Goal: Task Accomplishment & Management: Manage account settings

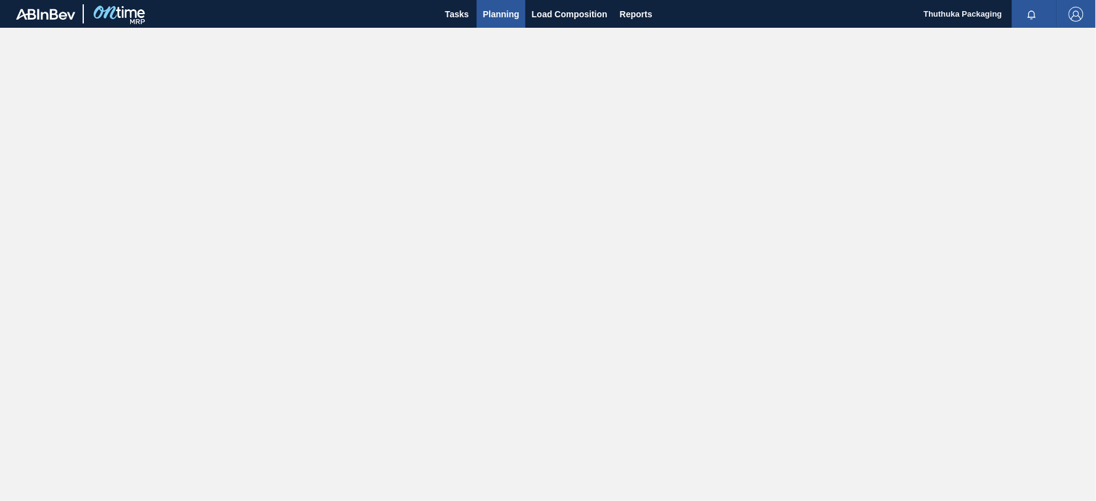
click at [508, 16] on span "Planning" at bounding box center [501, 14] width 36 height 15
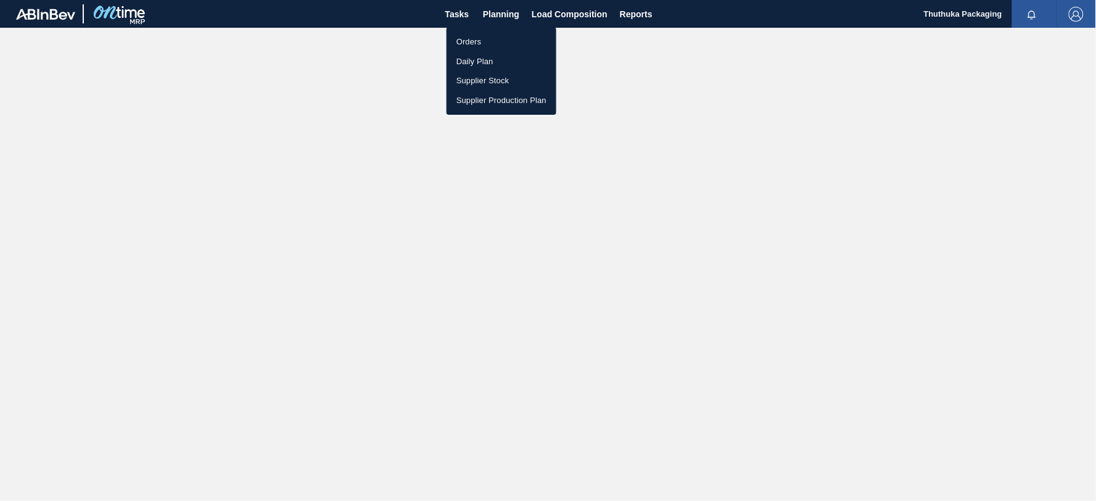
click at [479, 37] on li "Orders" at bounding box center [501, 42] width 110 height 20
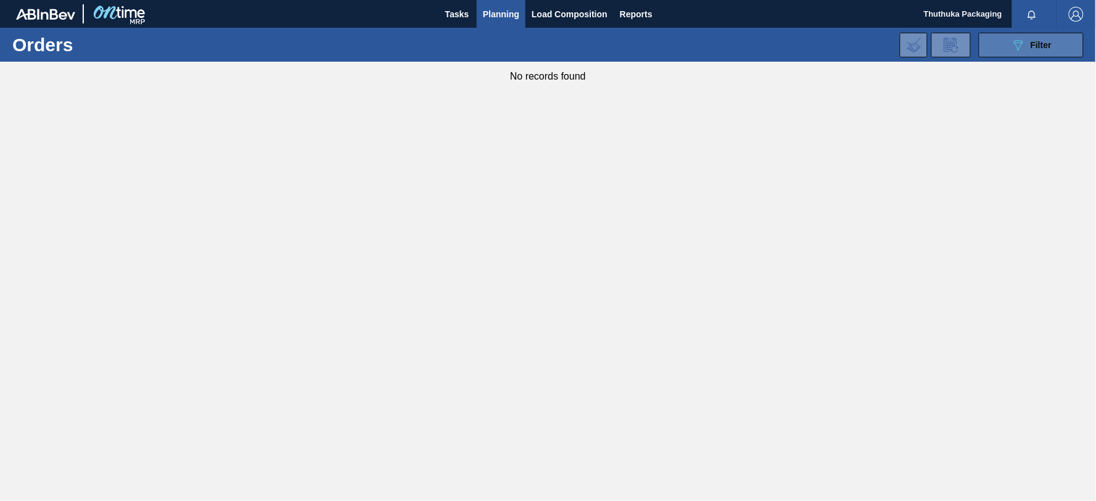
click at [982, 44] on button "089F7B8B-B2A5-4AFE-B5C0-19BA573D28AC Filter" at bounding box center [1031, 45] width 105 height 25
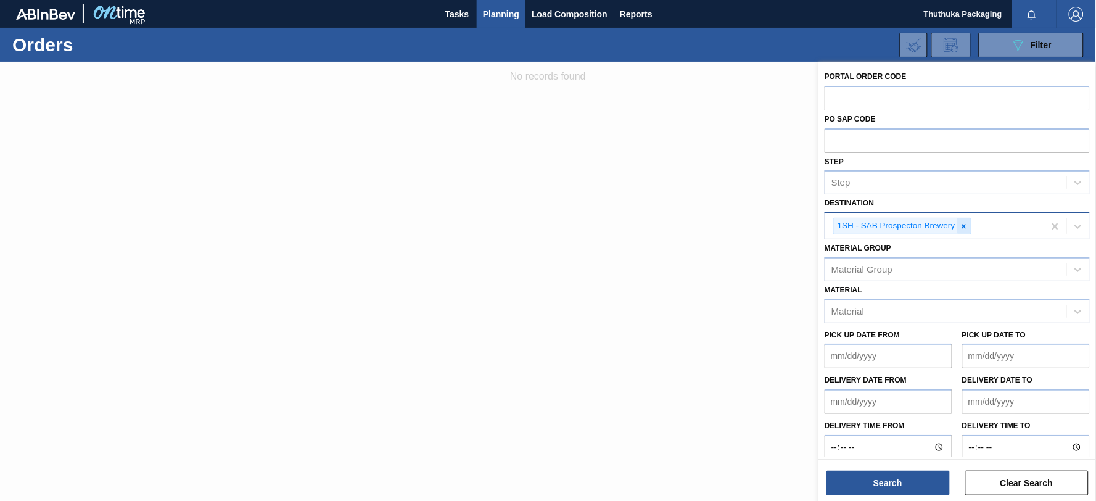
click at [963, 226] on icon at bounding box center [963, 226] width 4 height 4
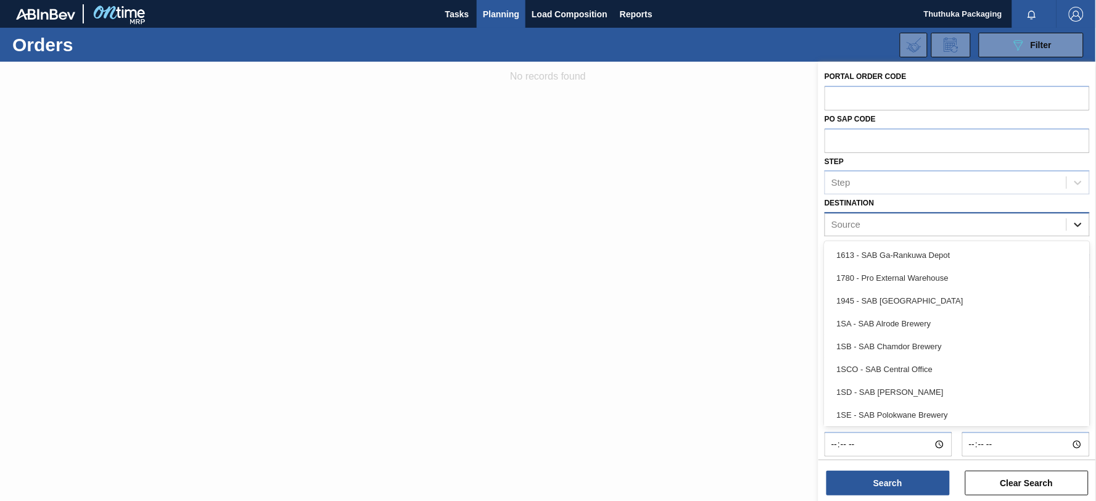
click at [1080, 226] on icon at bounding box center [1078, 224] width 12 height 12
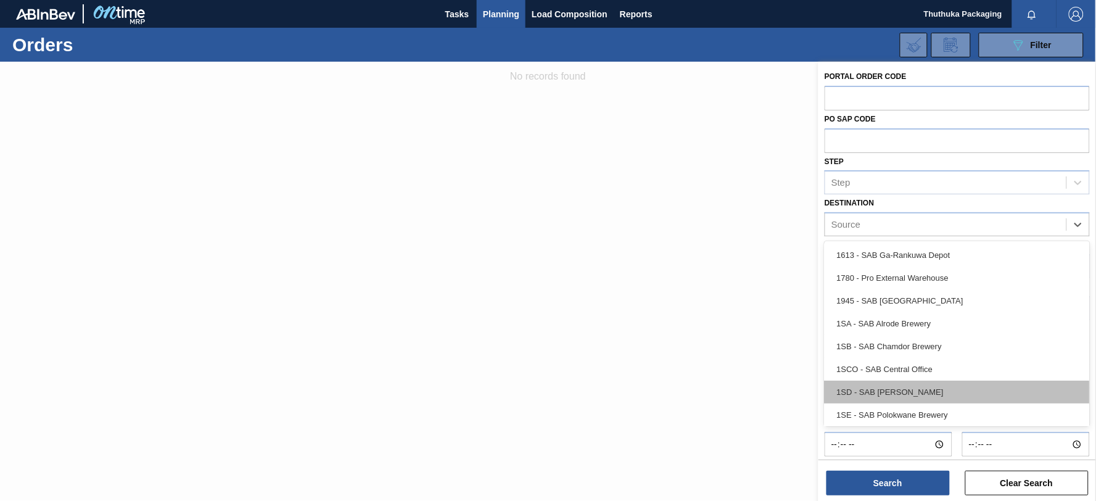
click at [922, 384] on div "1SD - SAB [PERSON_NAME]" at bounding box center [956, 391] width 265 height 23
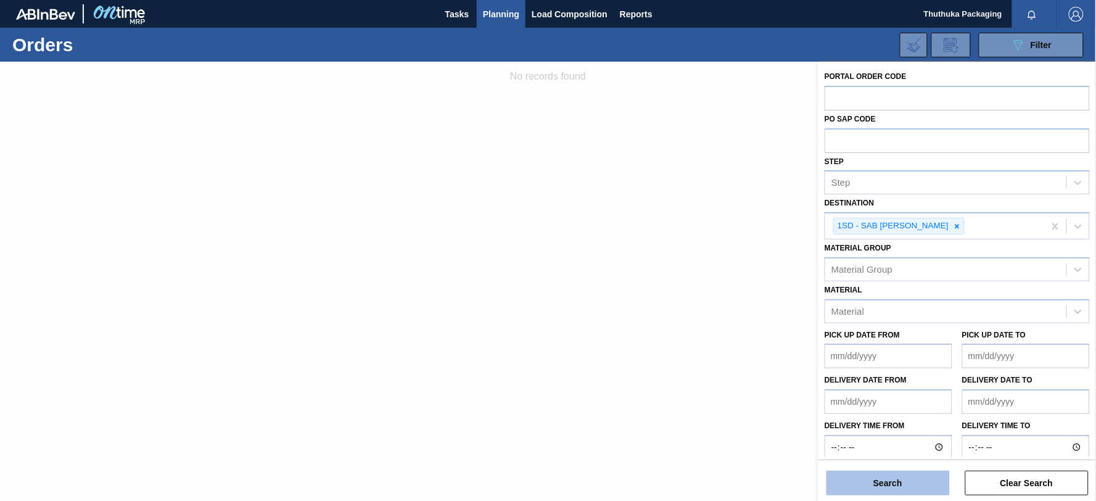
click at [913, 483] on button "Search" at bounding box center [887, 482] width 123 height 25
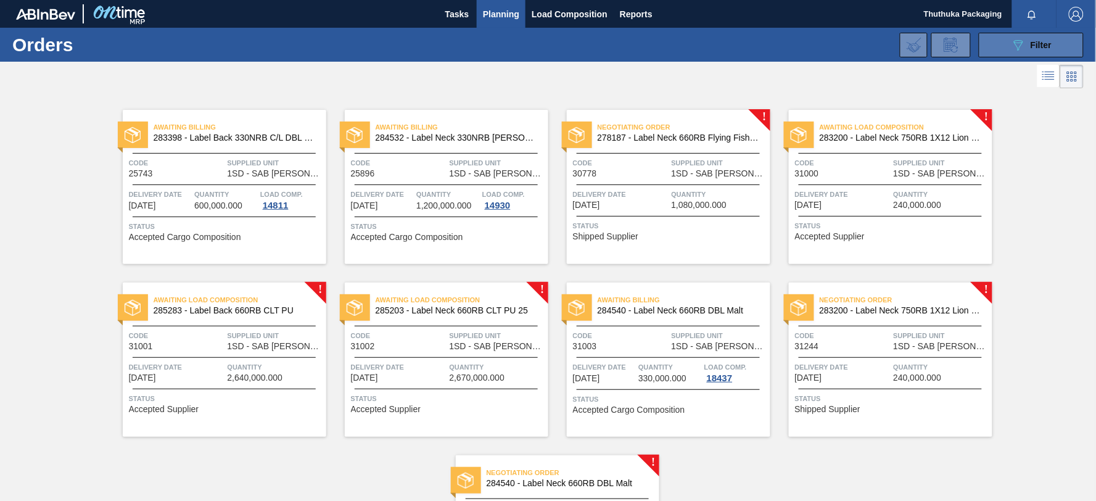
click at [999, 38] on button "089F7B8B-B2A5-4AFE-B5C0-19BA573D28AC Filter" at bounding box center [1031, 45] width 105 height 25
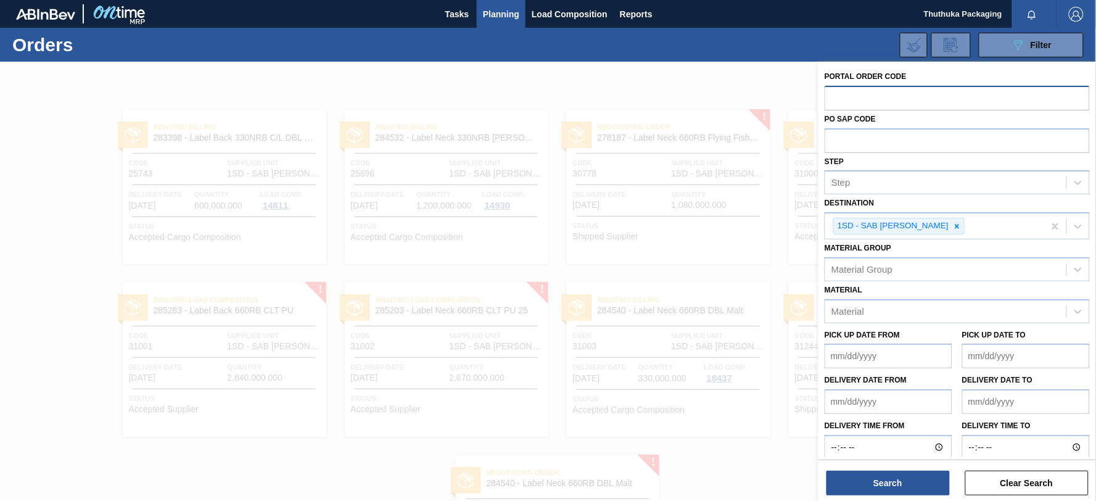
click at [857, 97] on input "text" at bounding box center [956, 97] width 265 height 23
paste input "text"
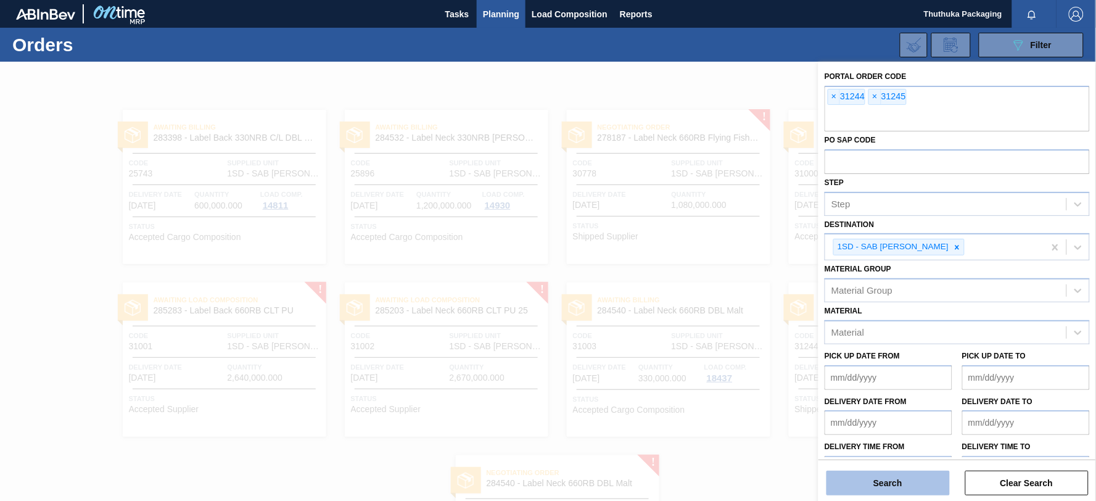
click at [916, 478] on button "Search" at bounding box center [887, 482] width 123 height 25
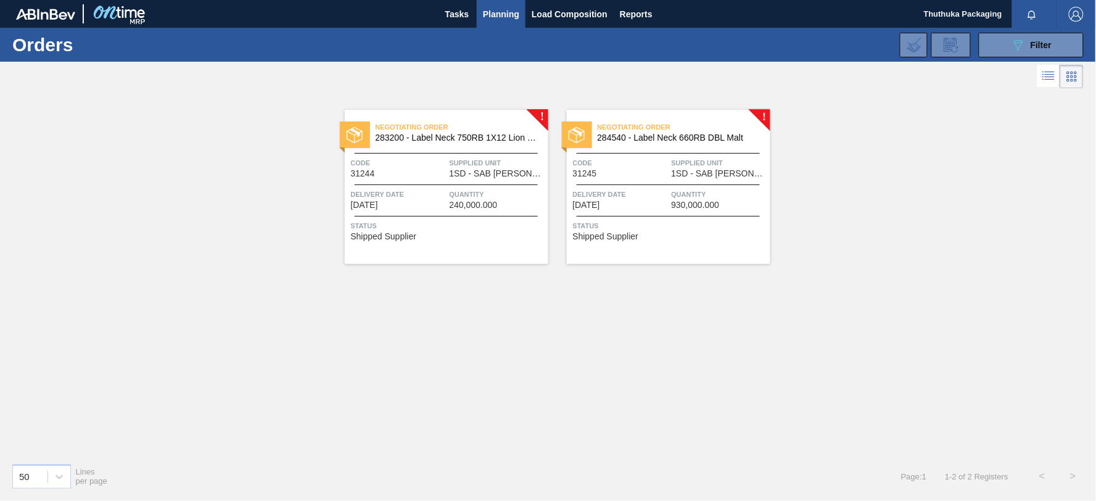
click at [451, 136] on span "283200 - Label Neck 750RB 1X12 Lion Pinc 2022" at bounding box center [457, 137] width 163 height 9
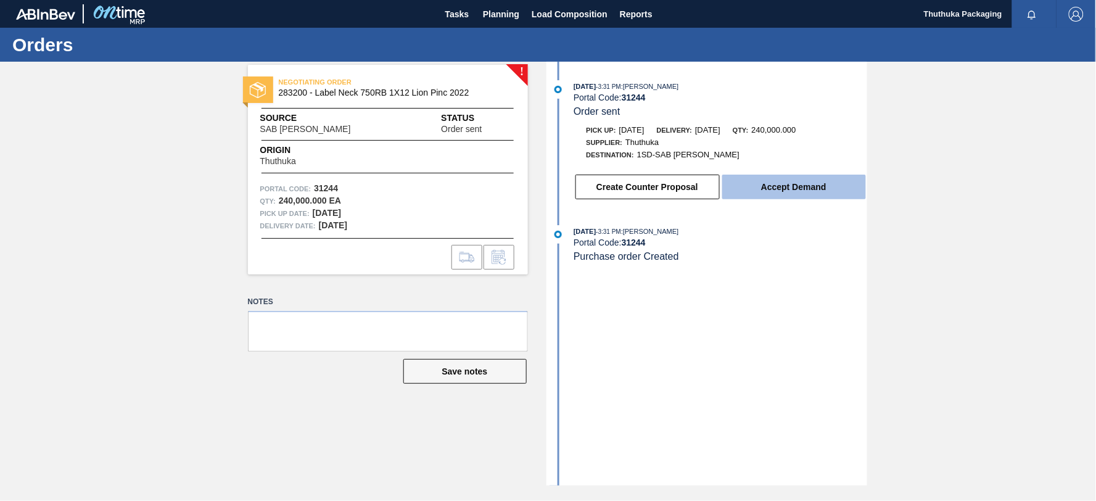
click at [768, 188] on button "Accept Demand" at bounding box center [794, 187] width 144 height 25
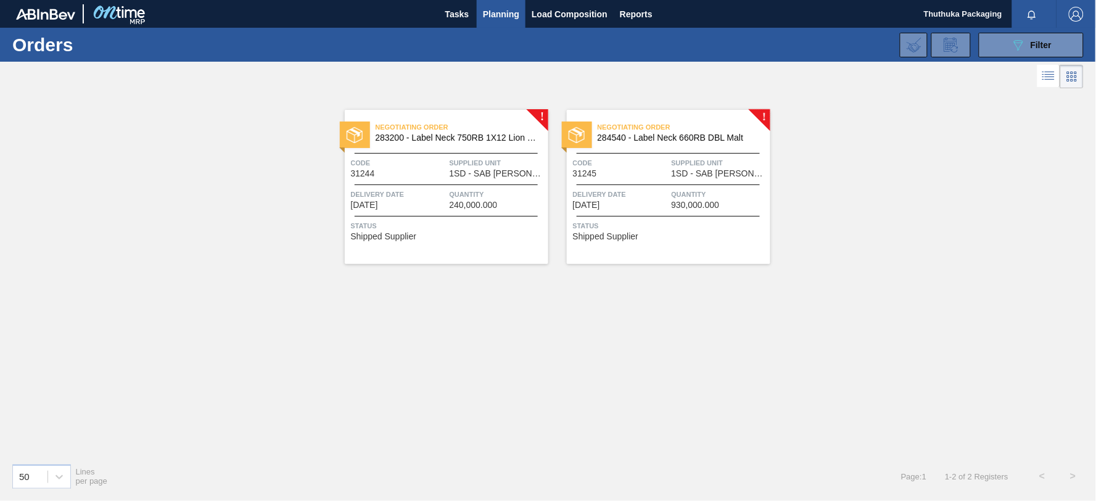
click at [707, 137] on span "284540 - Label Neck 660RB DBL Malt" at bounding box center [678, 137] width 163 height 9
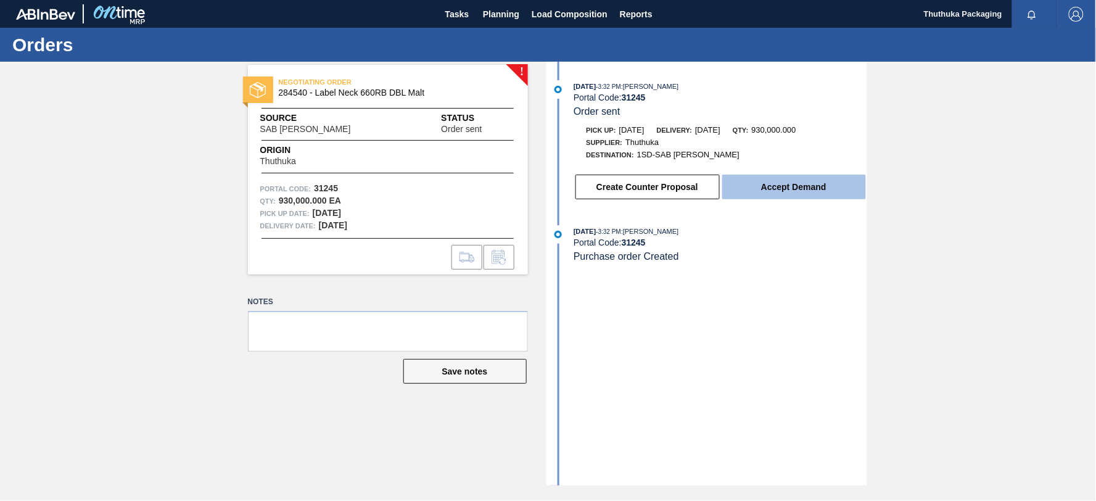
click at [762, 189] on button "Accept Demand" at bounding box center [794, 187] width 144 height 25
click at [765, 185] on button "Accept Demand" at bounding box center [794, 187] width 144 height 25
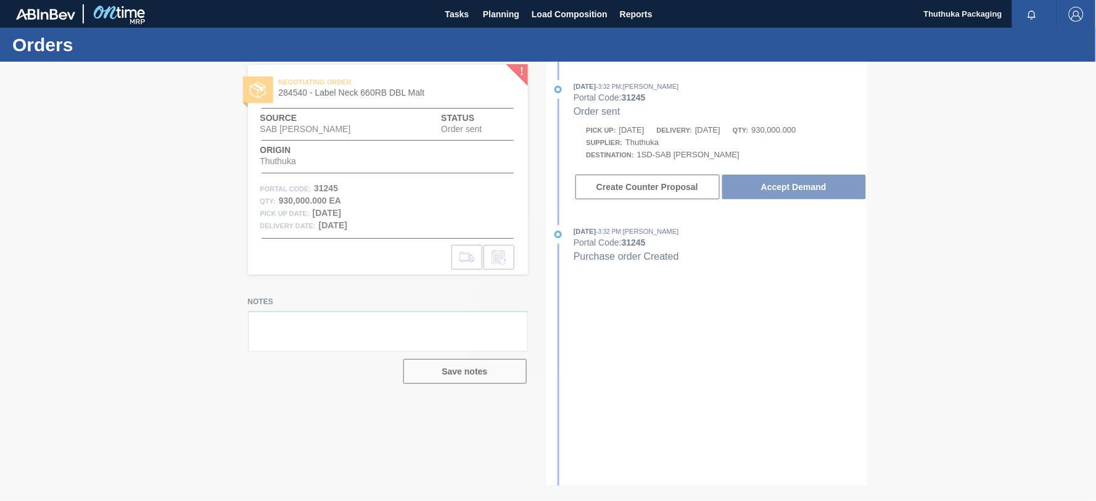
drag, startPoint x: 995, startPoint y: 0, endPoint x: 818, endPoint y: 368, distance: 408.2
click at [818, 368] on div at bounding box center [548, 281] width 1096 height 439
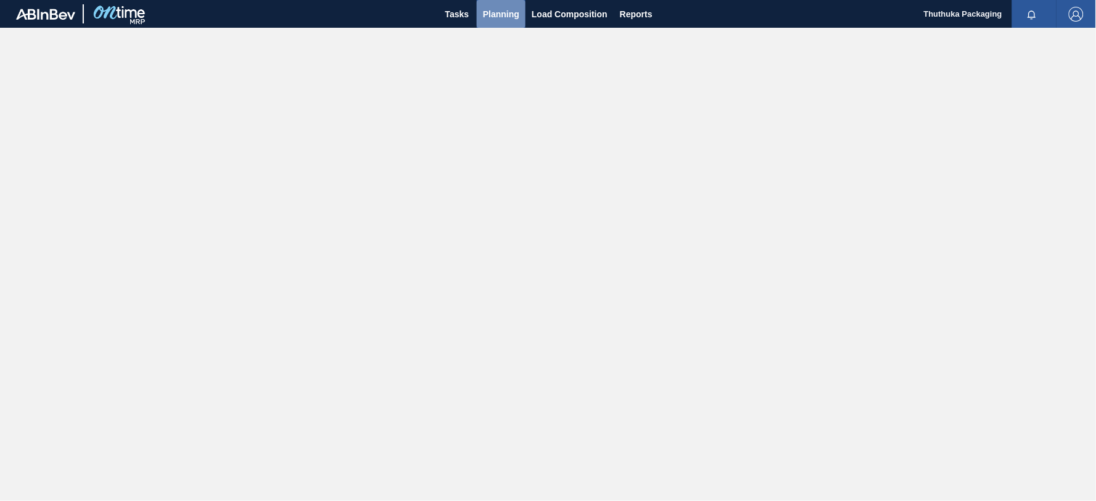
click at [492, 14] on span "Planning" at bounding box center [501, 14] width 36 height 15
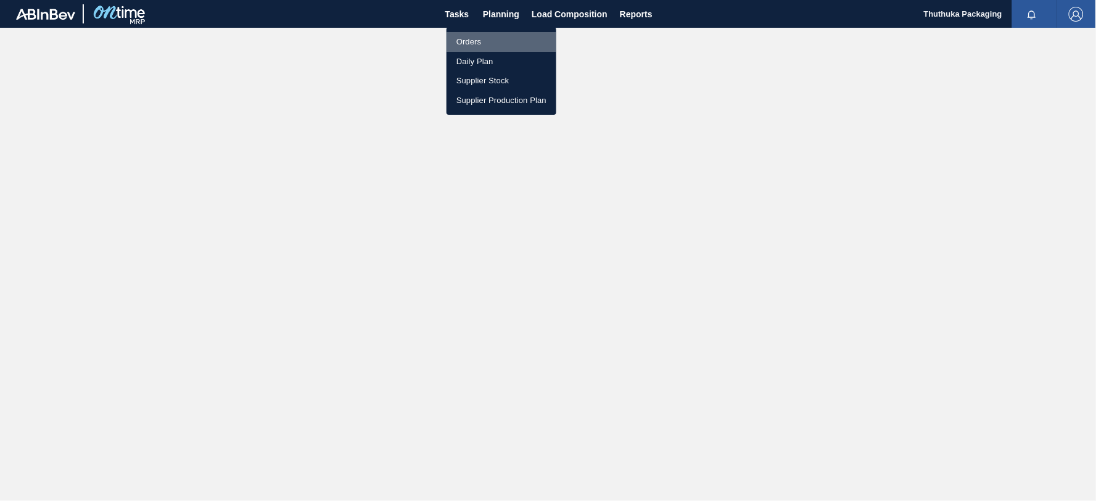
click at [486, 38] on li "Orders" at bounding box center [501, 42] width 110 height 20
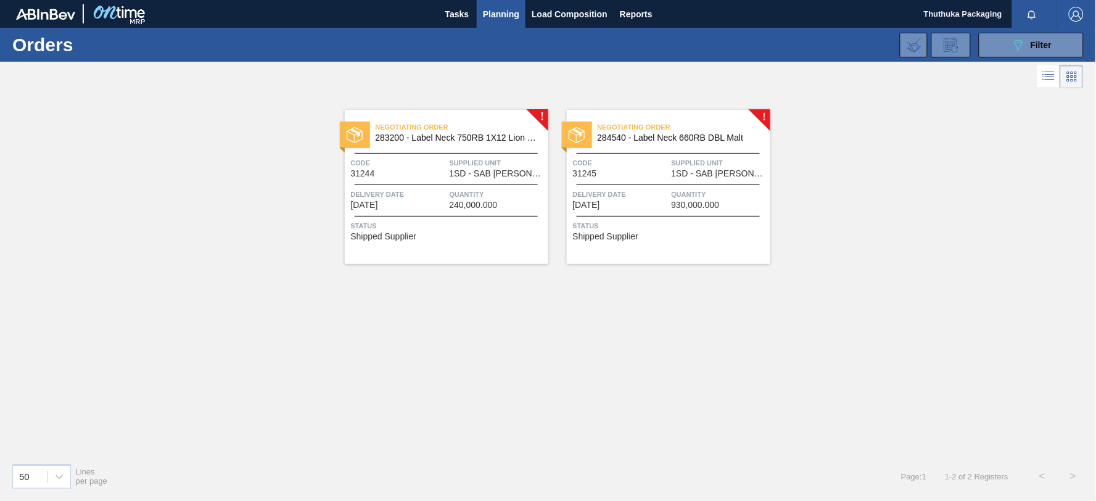
click at [664, 137] on span "284540 - Label Neck 660RB DBL Malt" at bounding box center [678, 137] width 163 height 9
click at [464, 134] on span "283200 - Label Neck 750RB 1X12 Lion Pinc 2022" at bounding box center [457, 137] width 163 height 9
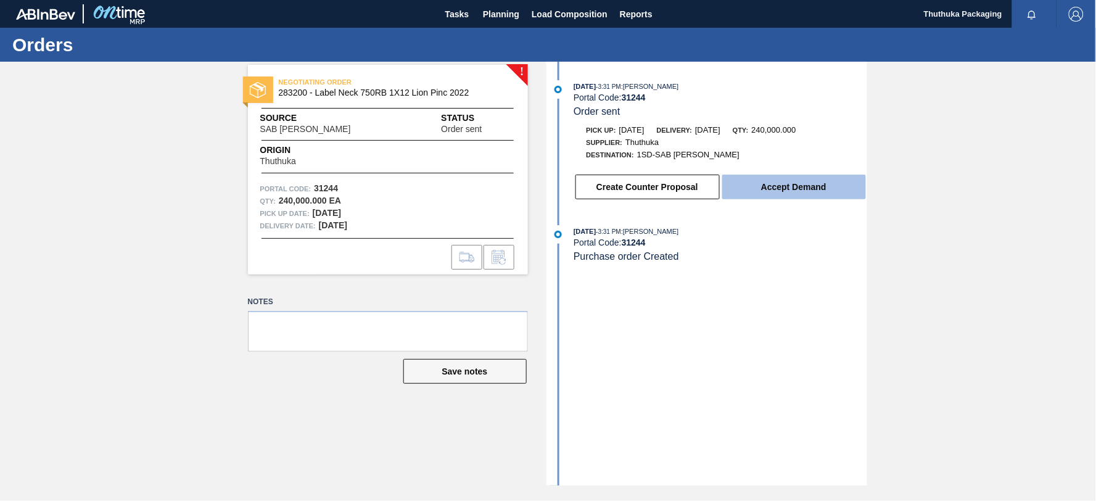
click at [796, 192] on button "Accept Demand" at bounding box center [794, 187] width 144 height 25
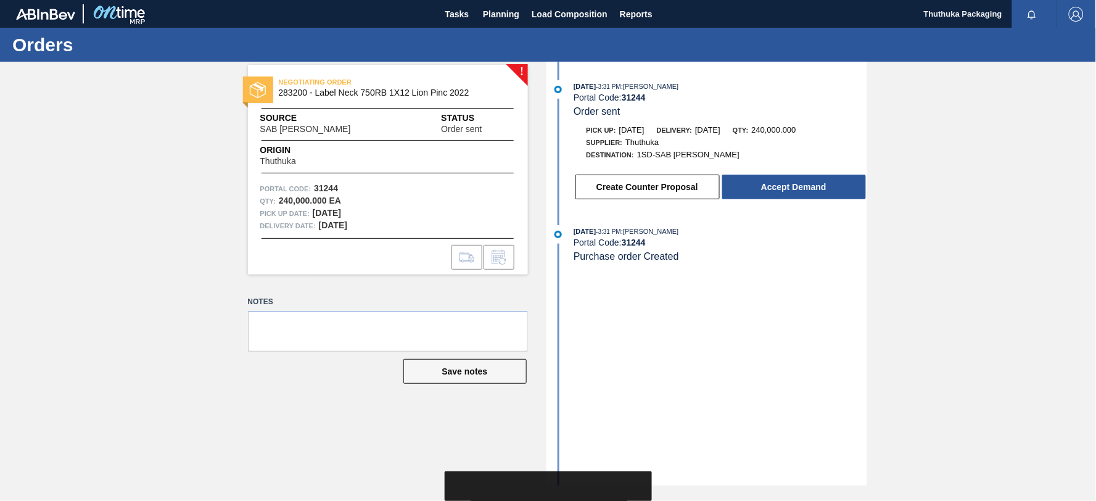
click at [451, 91] on span "283200 - Label Neck 750RB 1X12 Lion Pinc 2022" at bounding box center [391, 92] width 224 height 9
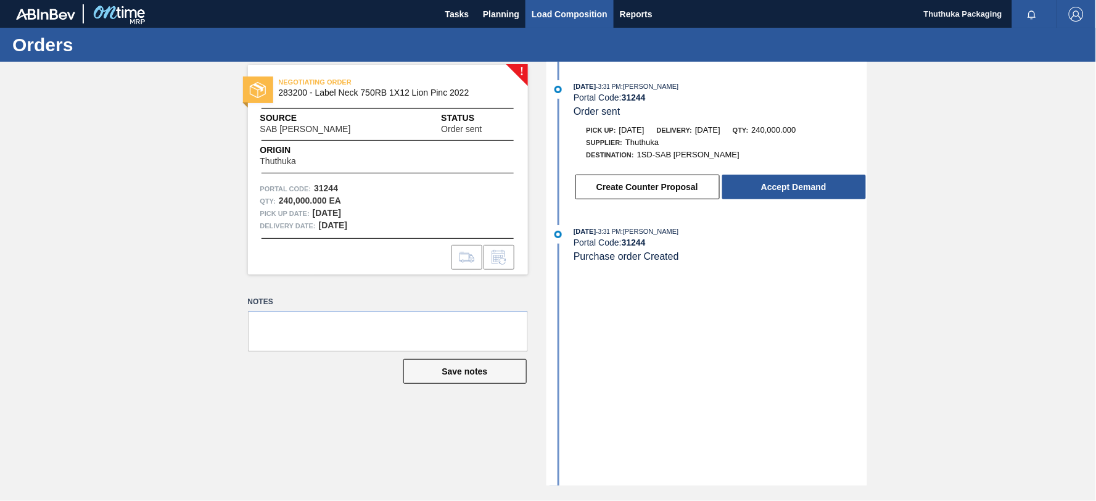
click at [555, 12] on span "Load Composition" at bounding box center [570, 14] width 76 height 15
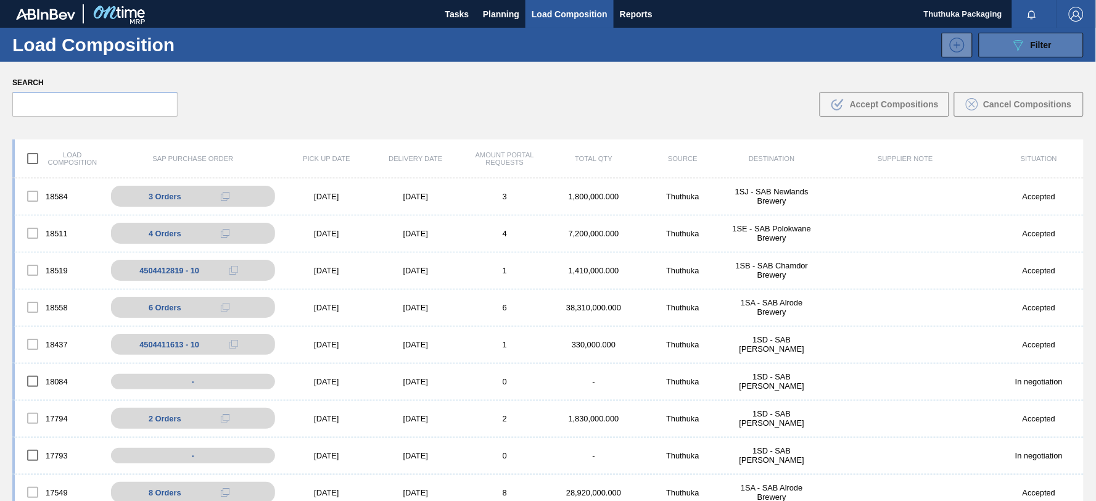
click at [1020, 39] on icon "089F7B8B-B2A5-4AFE-B5C0-19BA573D28AC" at bounding box center [1018, 45] width 15 height 15
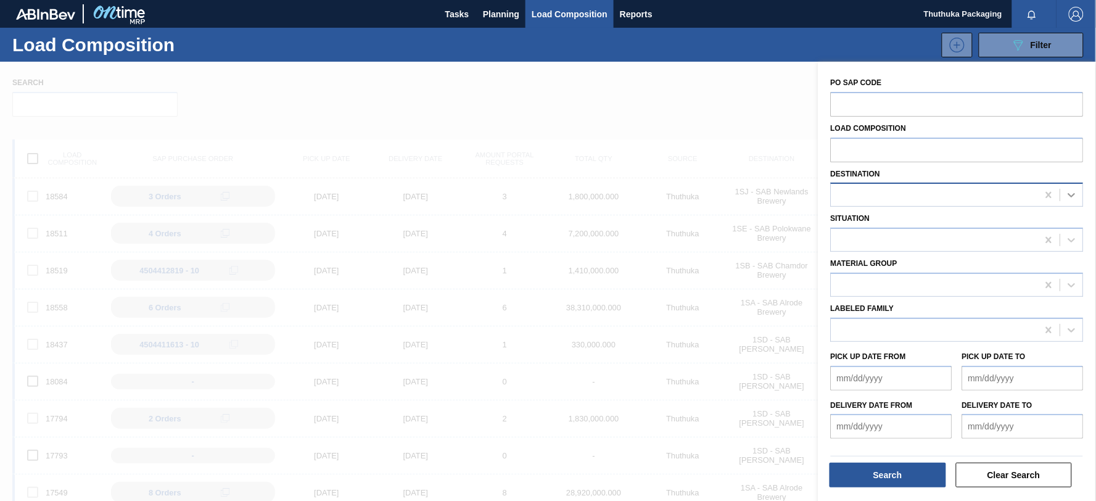
click at [1070, 192] on icon at bounding box center [1072, 195] width 12 height 12
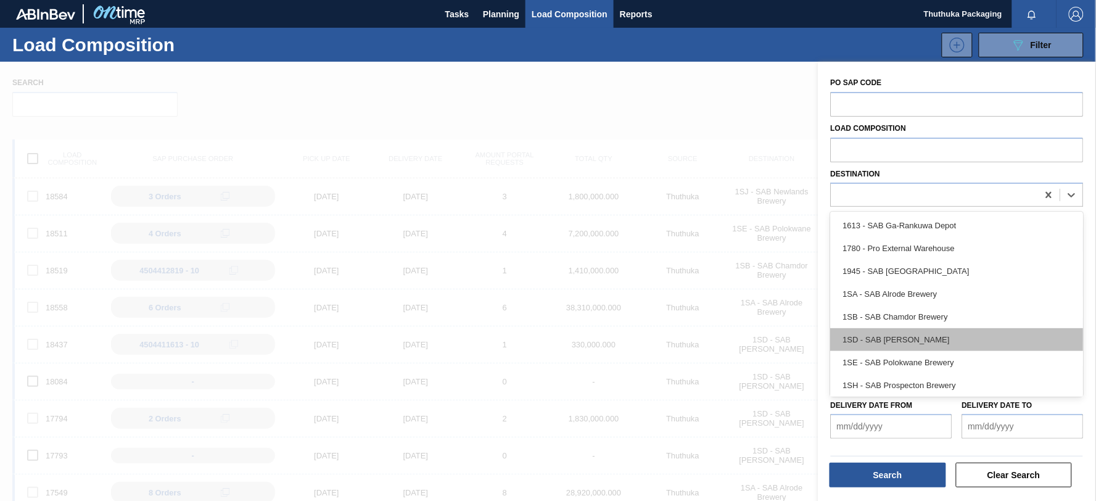
click at [922, 340] on div "1SD - SAB [PERSON_NAME]" at bounding box center [957, 339] width 253 height 23
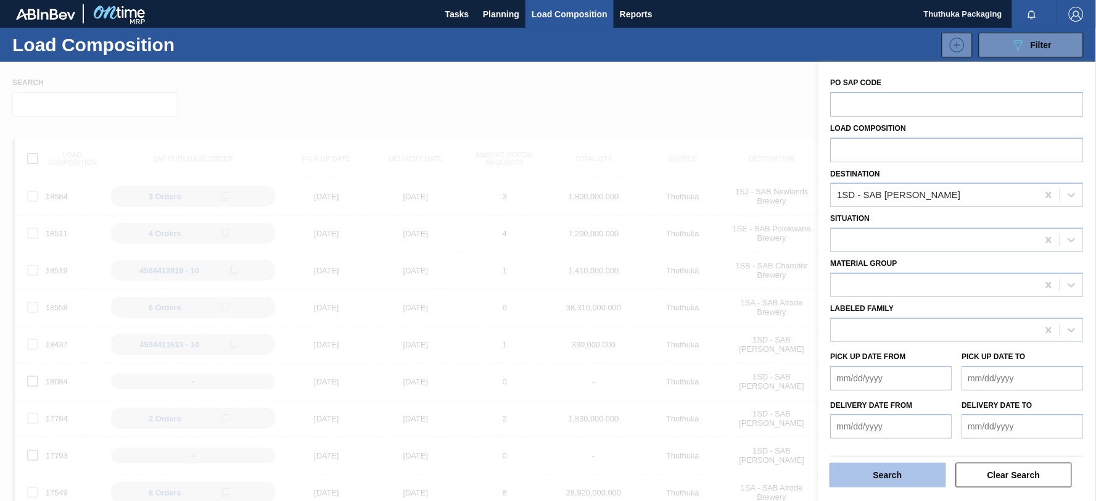
click at [906, 474] on button "Search" at bounding box center [887, 474] width 117 height 25
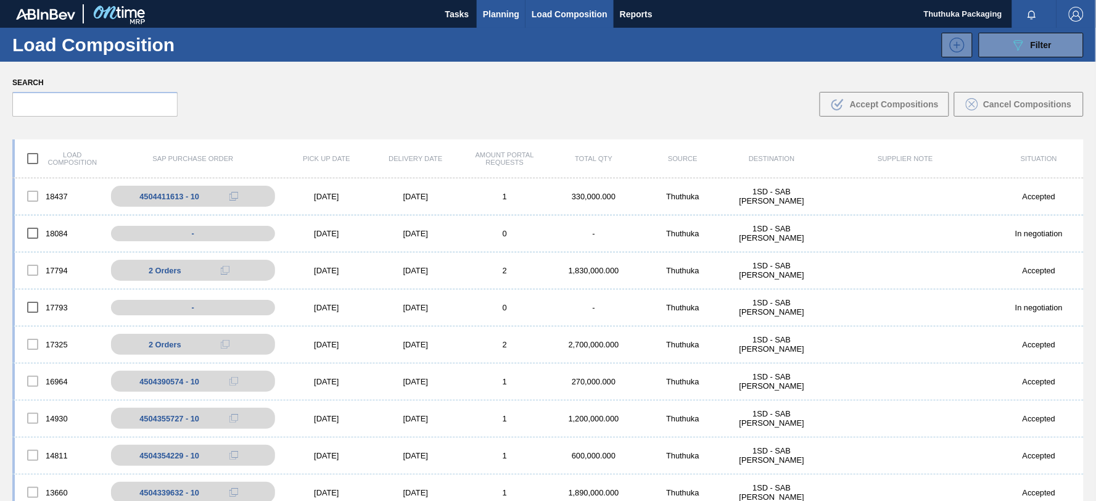
click at [488, 16] on span "Planning" at bounding box center [501, 14] width 36 height 15
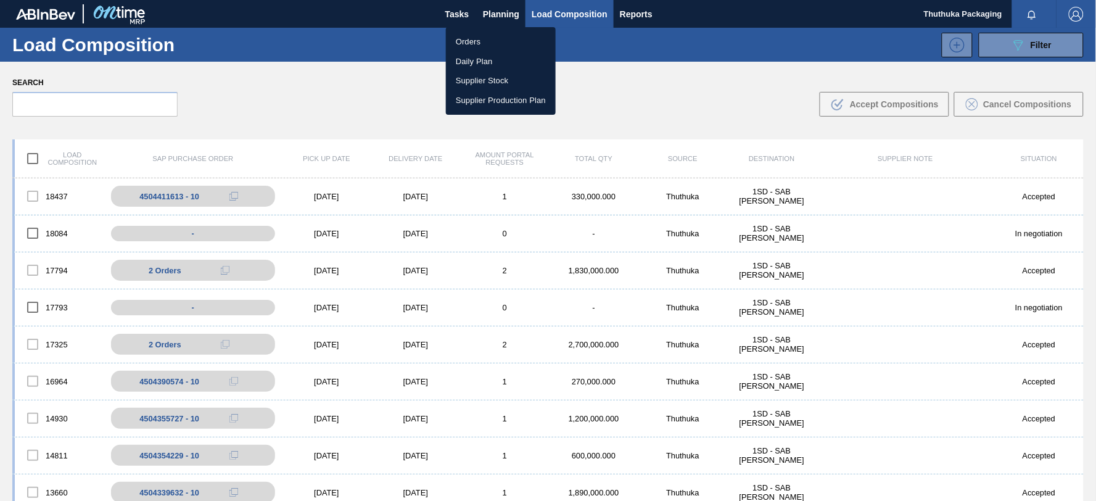
click at [469, 40] on li "Orders" at bounding box center [501, 42] width 110 height 20
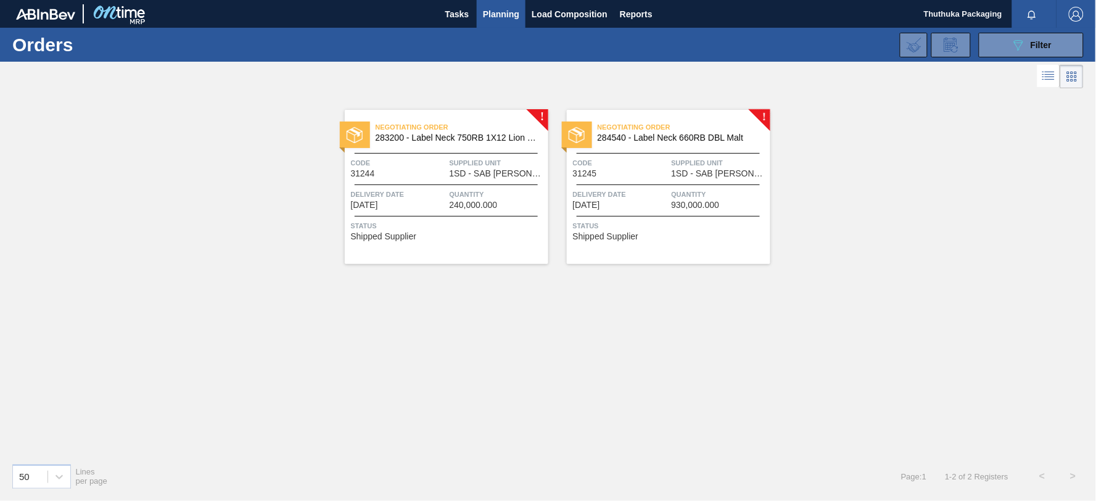
click at [526, 139] on span "283200 - Label Neck 750RB 1X12 Lion Pinc 2022" at bounding box center [457, 137] width 163 height 9
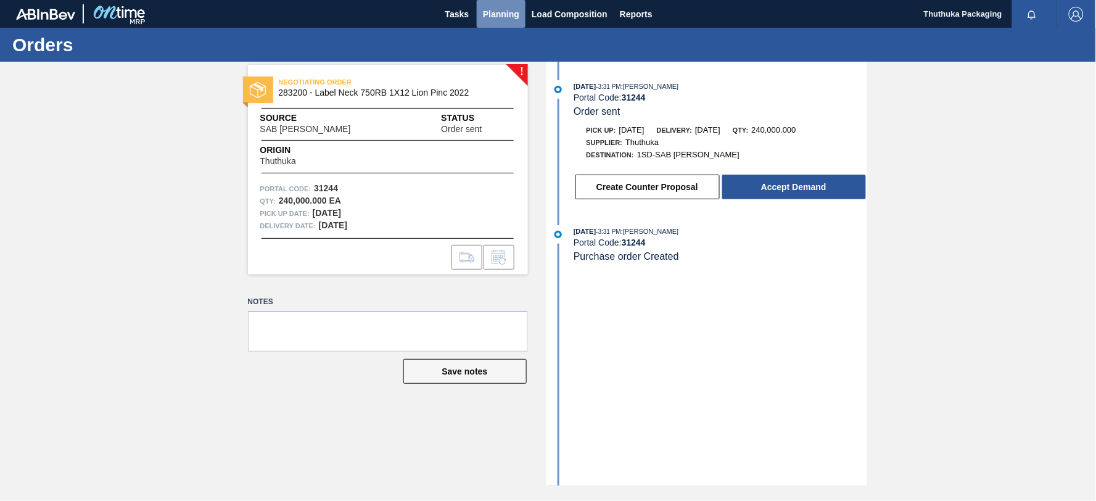
click at [512, 10] on span "Planning" at bounding box center [501, 14] width 36 height 15
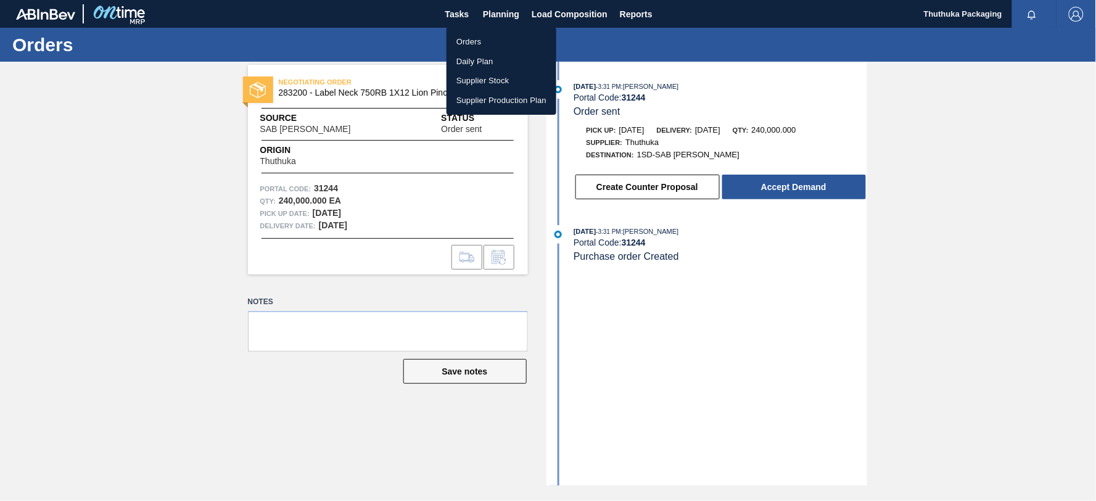
click at [556, 9] on div at bounding box center [548, 250] width 1096 height 501
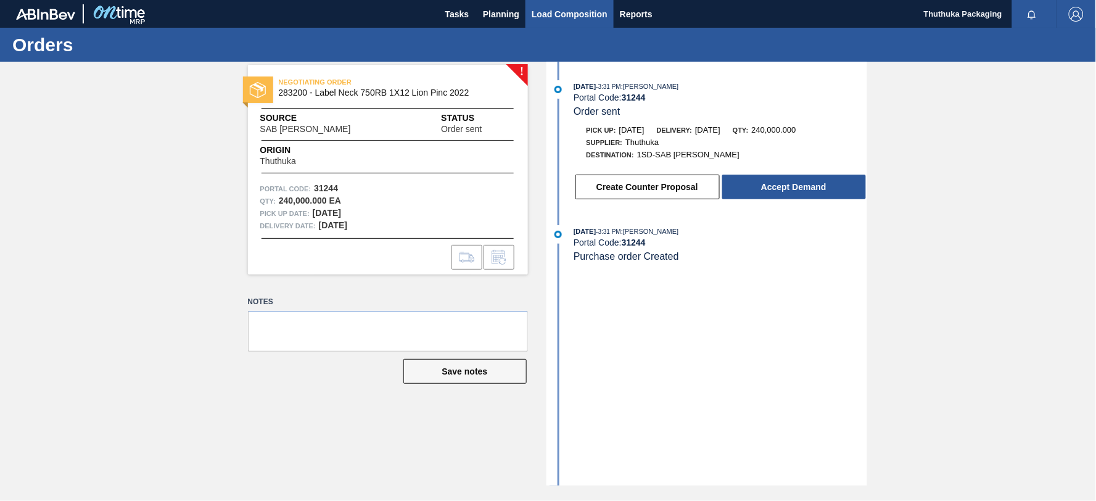
click at [556, 9] on span "Load Composition" at bounding box center [570, 14] width 76 height 15
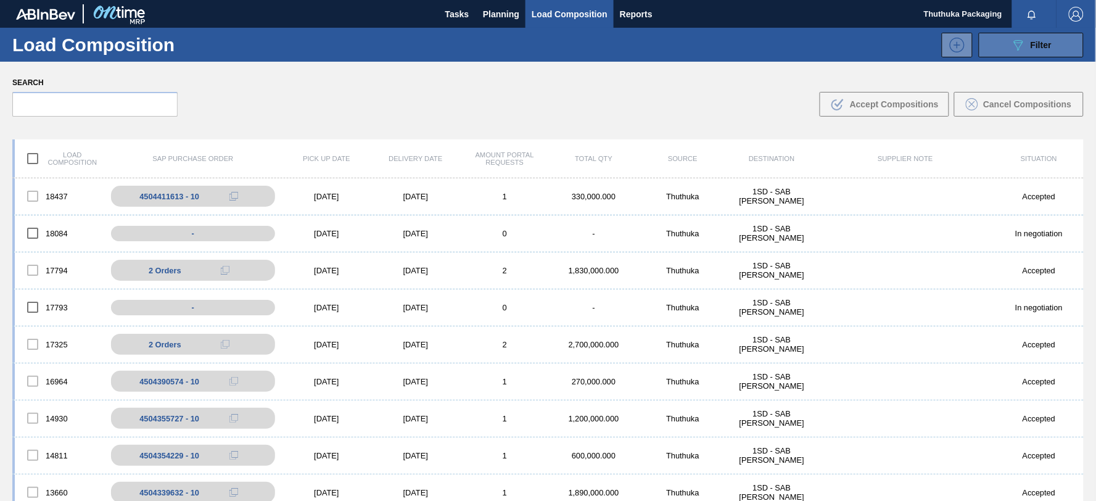
click at [1033, 42] on span "Filter" at bounding box center [1040, 45] width 21 height 10
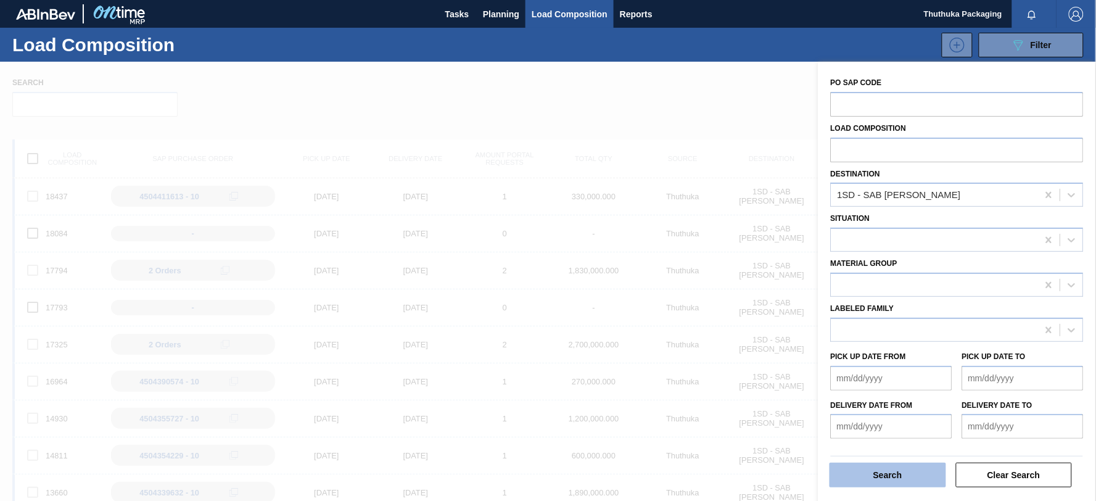
click at [889, 474] on button "Search" at bounding box center [887, 474] width 117 height 25
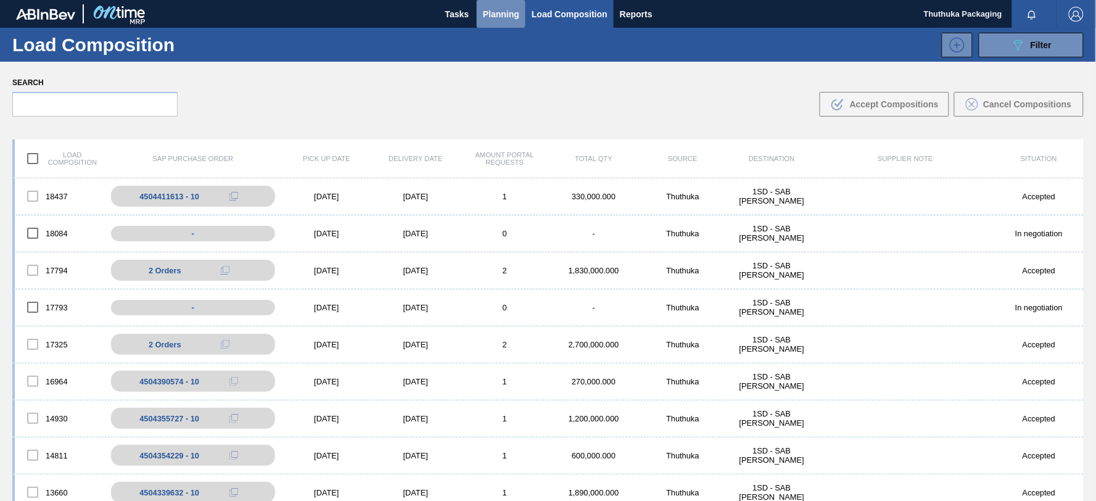
click at [493, 11] on span "Planning" at bounding box center [501, 14] width 36 height 15
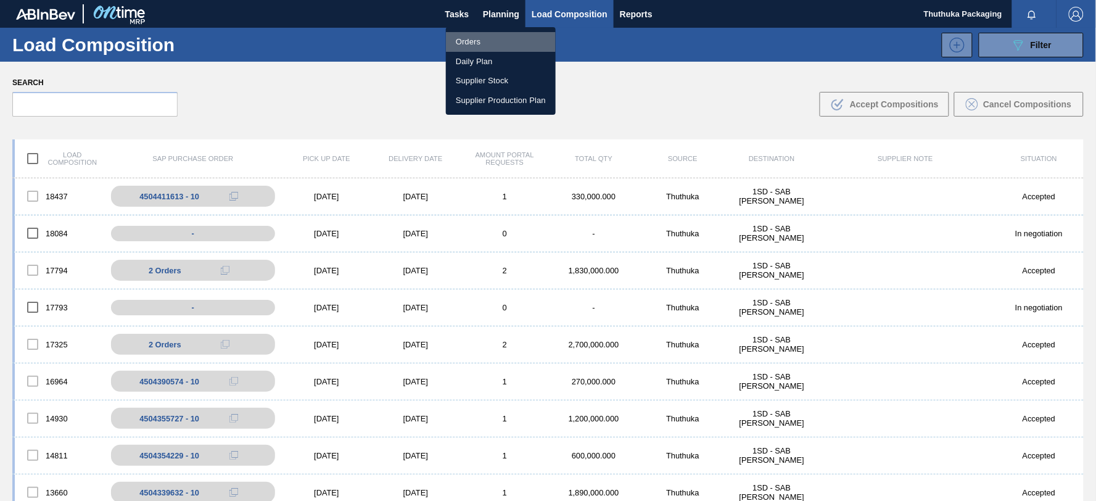
click at [474, 41] on li "Orders" at bounding box center [501, 42] width 110 height 20
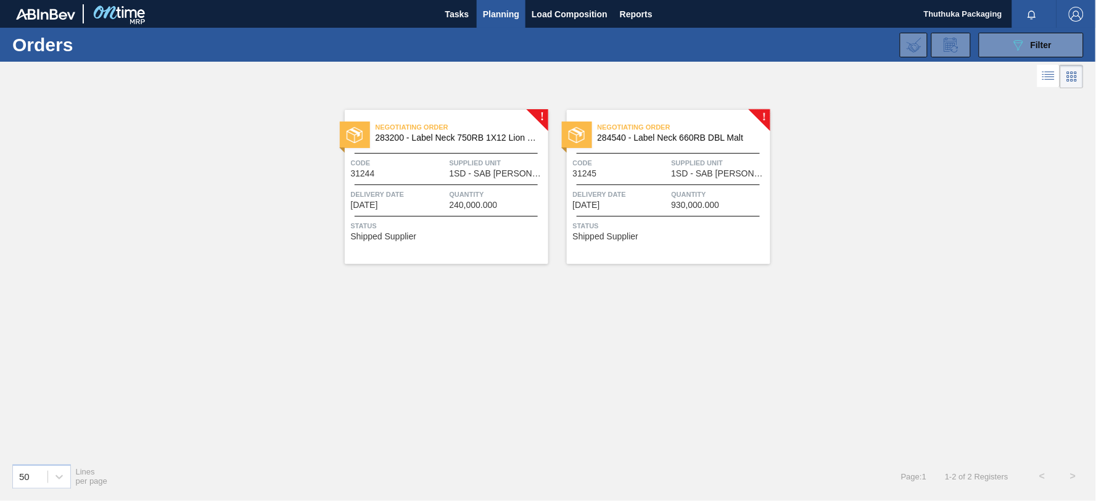
click at [457, 138] on span "283200 - Label Neck 750RB 1X12 Lion Pinc 2022" at bounding box center [457, 137] width 163 height 9
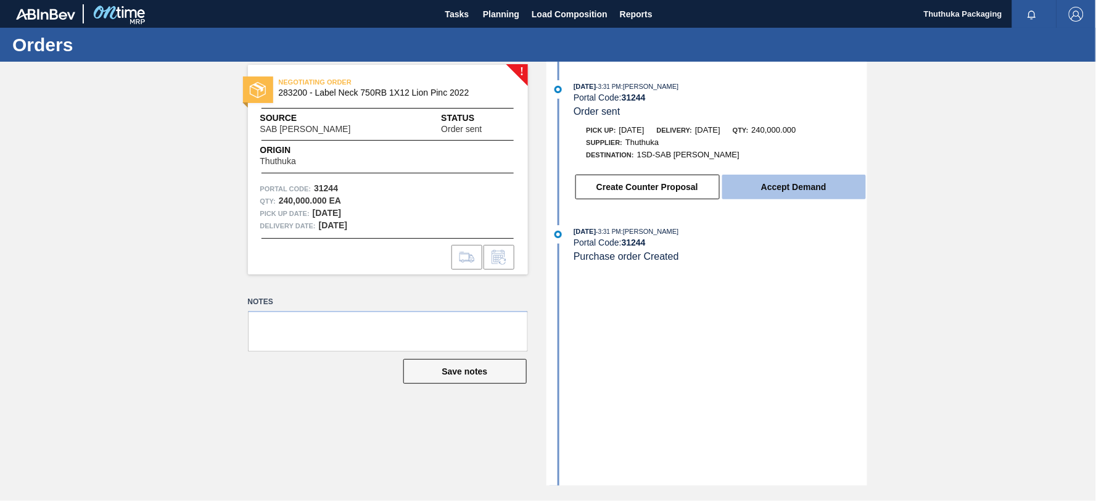
click at [757, 187] on button "Accept Demand" at bounding box center [794, 187] width 144 height 25
click at [800, 191] on button "Accept Demand" at bounding box center [794, 187] width 144 height 25
click at [802, 187] on button "Accept Demand" at bounding box center [794, 187] width 144 height 25
click at [796, 184] on button "Accept Demand" at bounding box center [794, 187] width 144 height 25
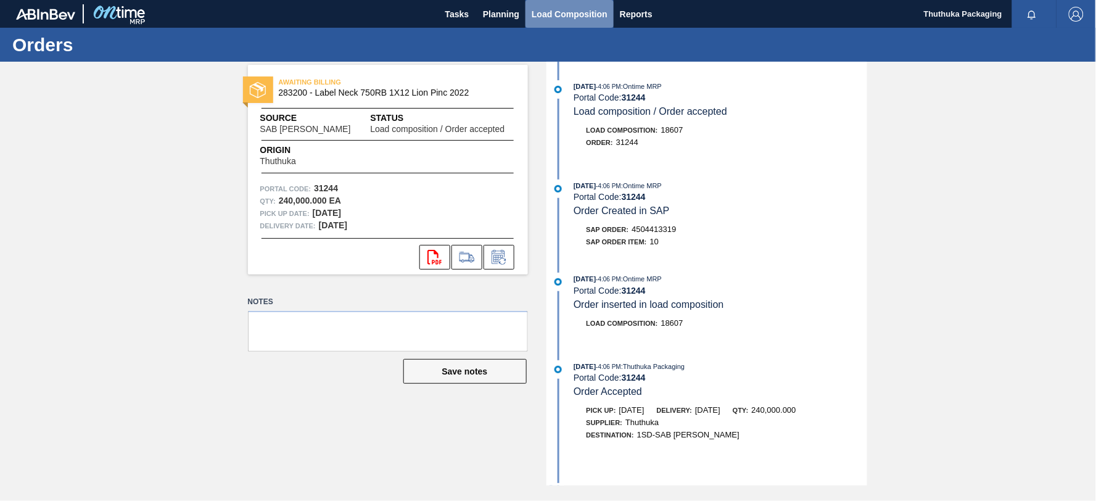
click at [551, 11] on span "Load Composition" at bounding box center [570, 14] width 76 height 15
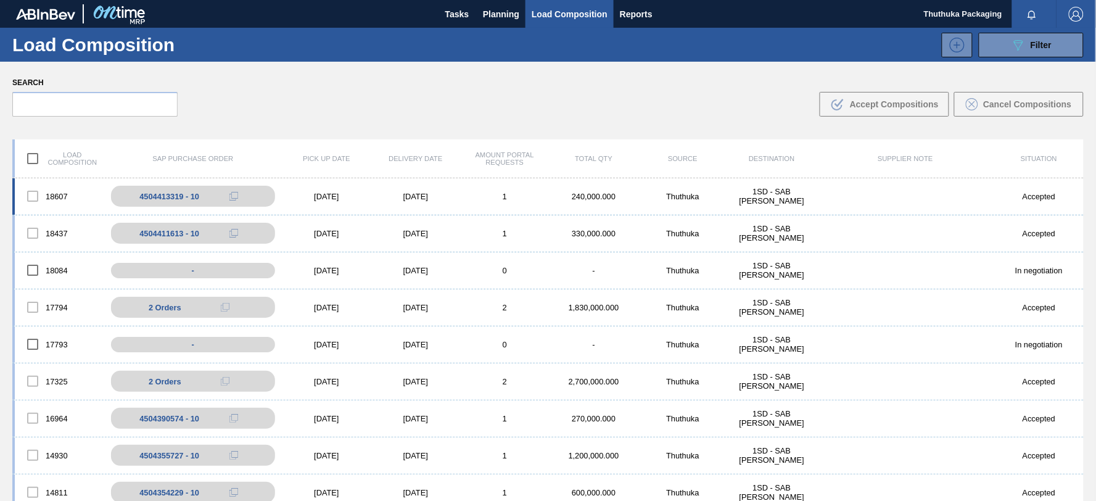
click at [461, 199] on div "1" at bounding box center [504, 196] width 89 height 9
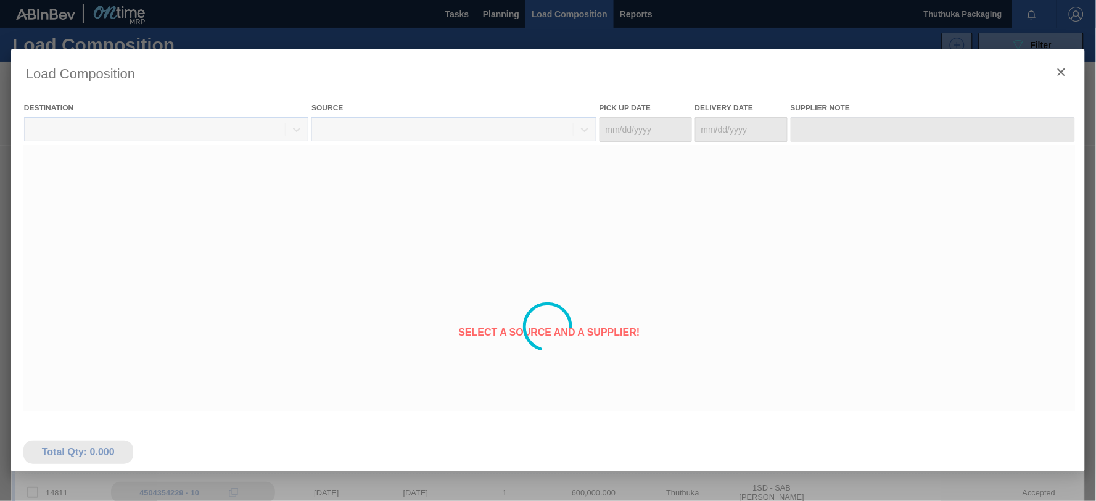
type Date "[DATE]"
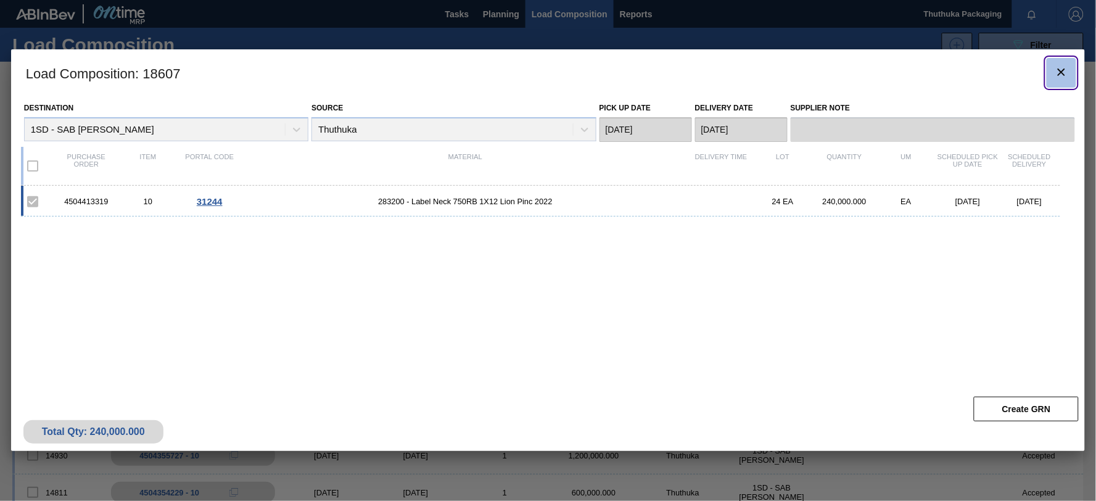
click at [1056, 70] on icon "botão de ícone" at bounding box center [1061, 72] width 15 height 15
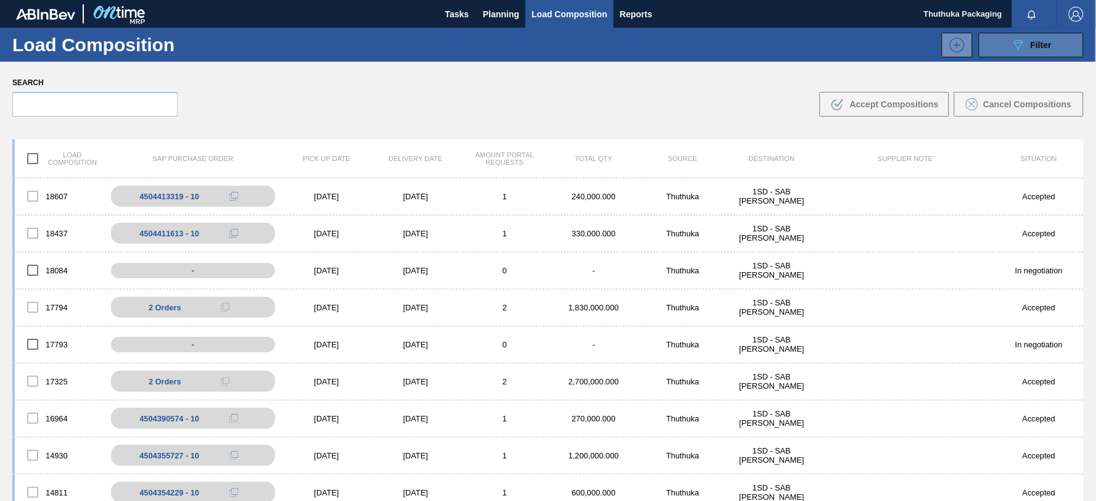
click at [987, 40] on button "089F7B8B-B2A5-4AFE-B5C0-19BA573D28AC Filter" at bounding box center [1031, 45] width 105 height 25
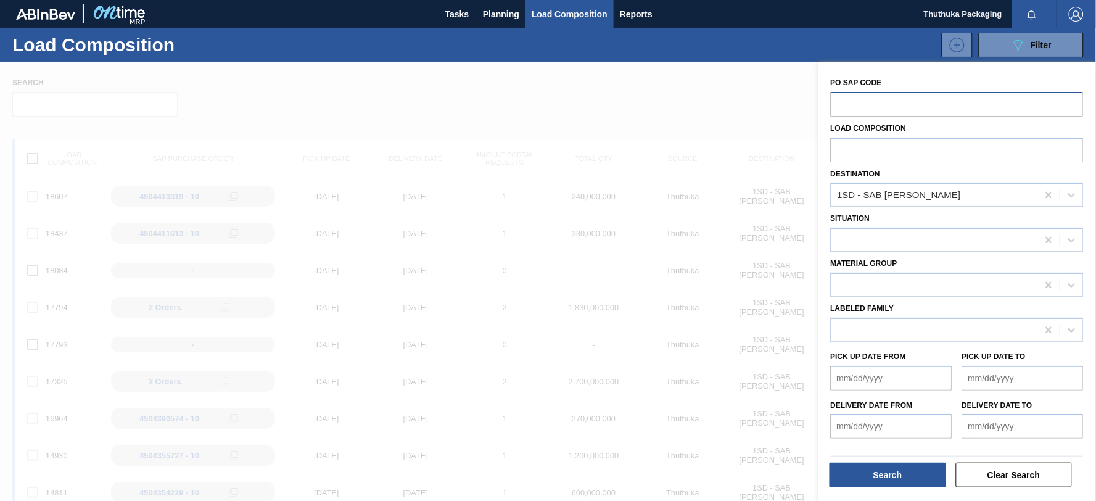
click at [843, 104] on input "text" at bounding box center [957, 103] width 253 height 23
type input "31245"
click at [863, 471] on button "Search" at bounding box center [887, 474] width 117 height 25
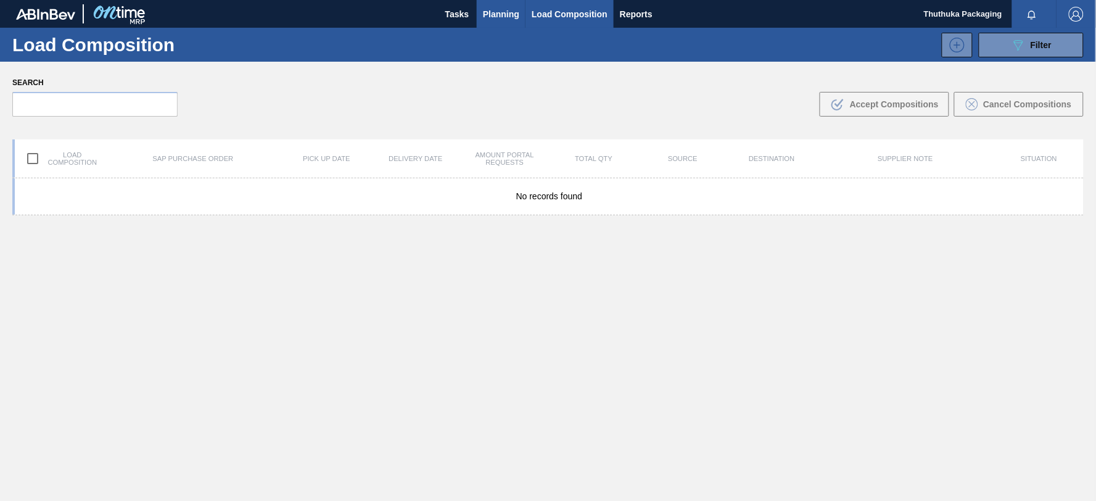
click at [501, 15] on span "Planning" at bounding box center [501, 14] width 36 height 15
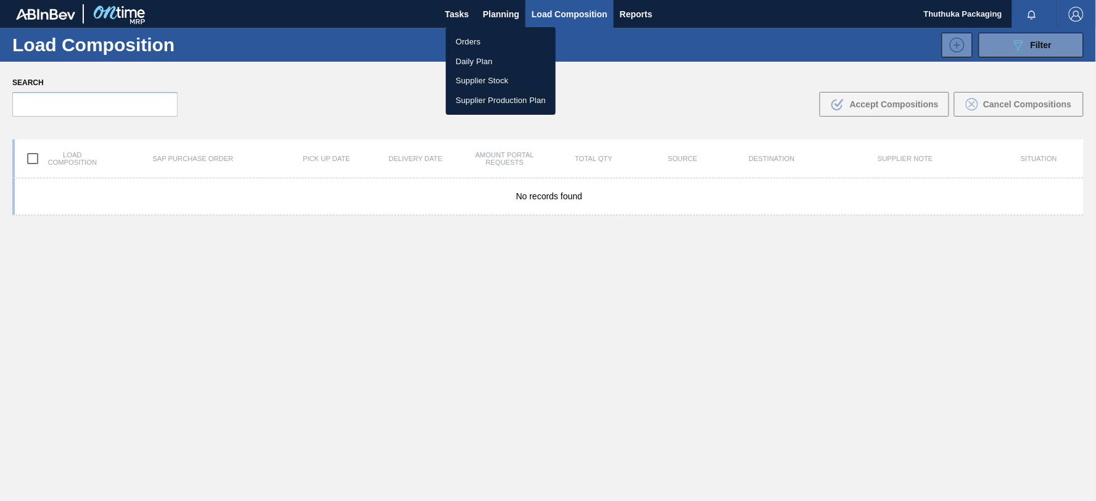
click at [553, 10] on div at bounding box center [548, 250] width 1096 height 501
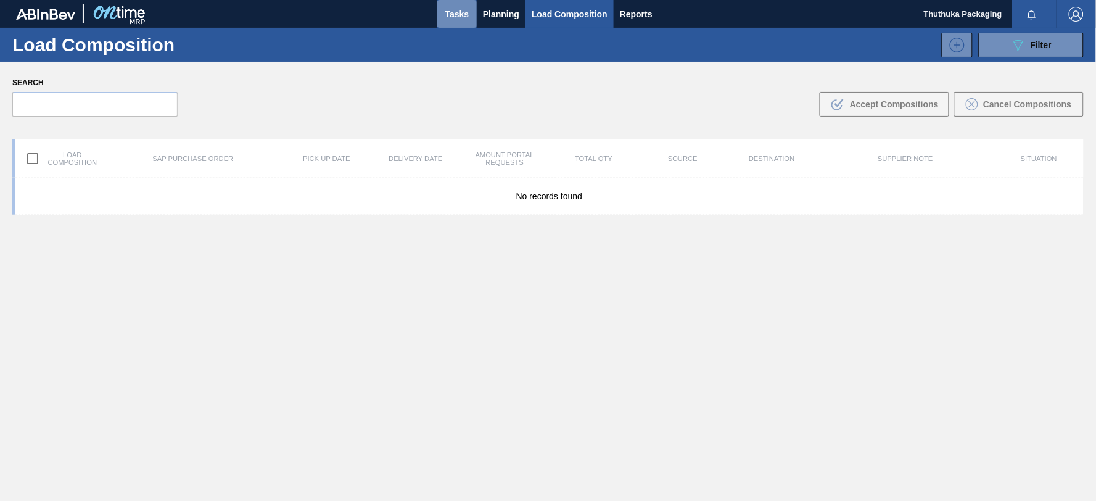
click at [449, 9] on span "Tasks" at bounding box center [456, 14] width 27 height 15
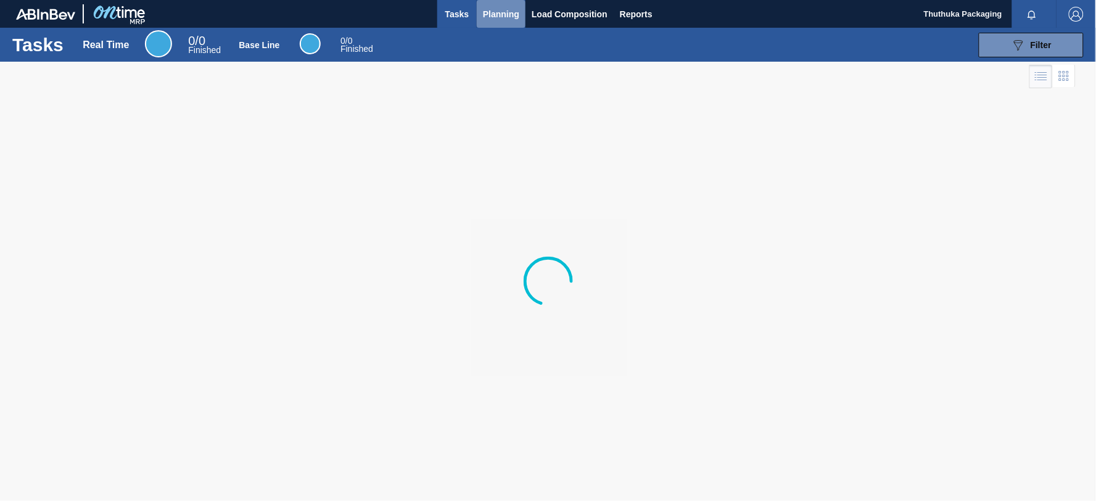
click at [503, 13] on span "Planning" at bounding box center [501, 14] width 36 height 15
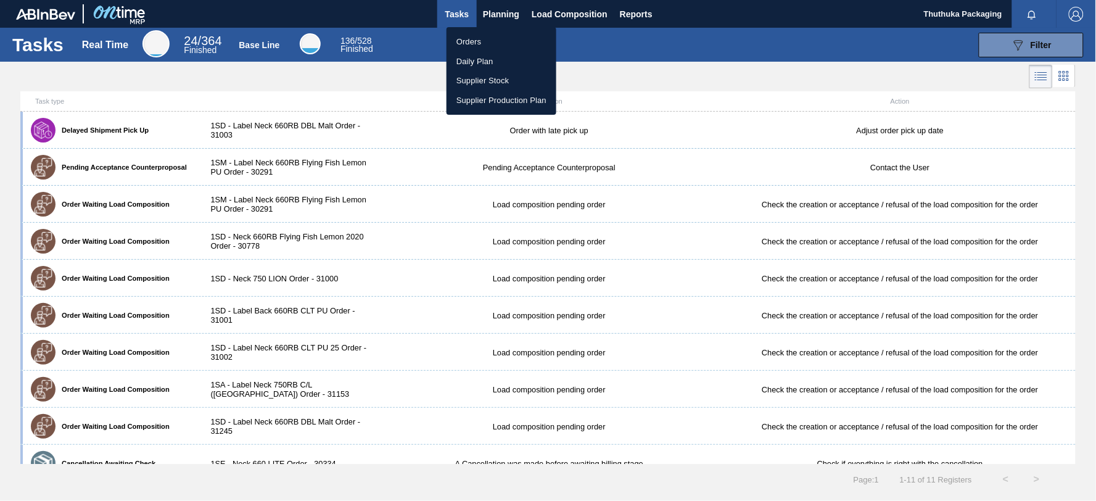
click at [577, 10] on div at bounding box center [548, 250] width 1096 height 501
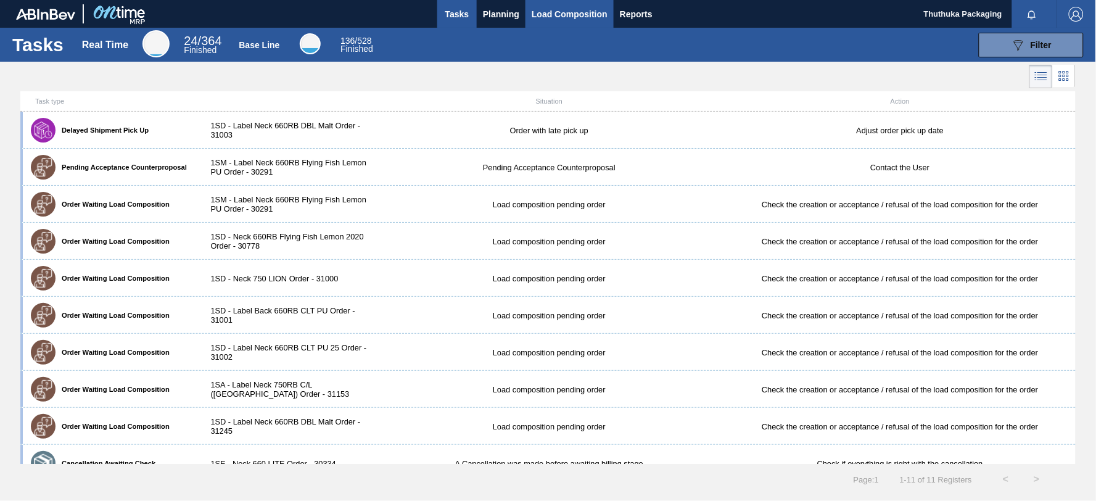
click at [574, 12] on span "Load Composition" at bounding box center [570, 14] width 76 height 15
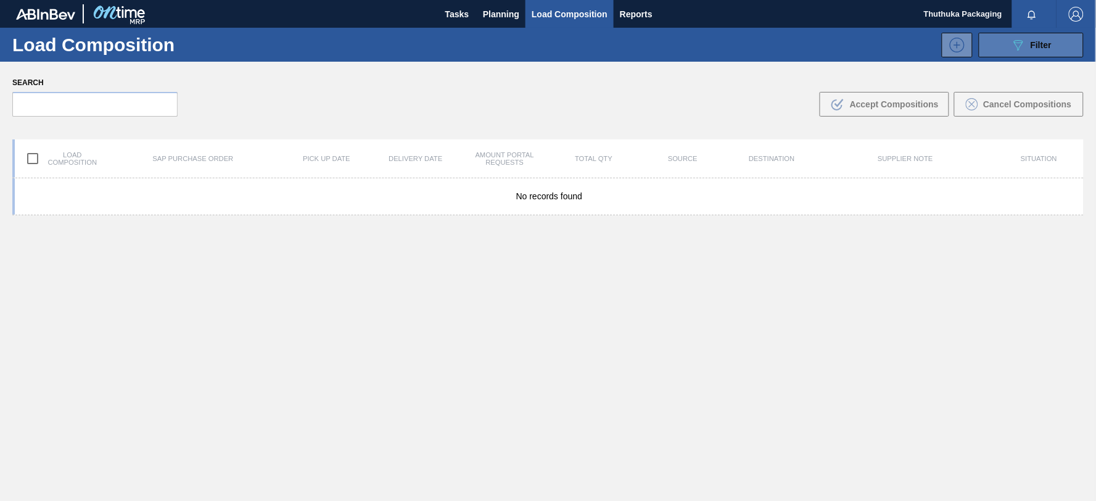
click at [999, 46] on button "089F7B8B-B2A5-4AFE-B5C0-19BA573D28AC Filter" at bounding box center [1031, 45] width 105 height 25
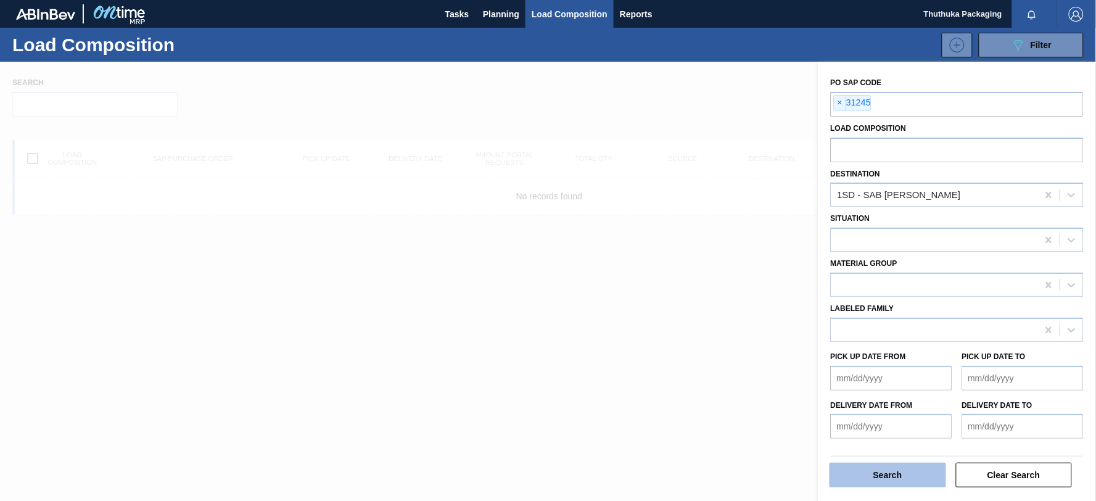
click at [873, 478] on button "Search" at bounding box center [887, 474] width 117 height 25
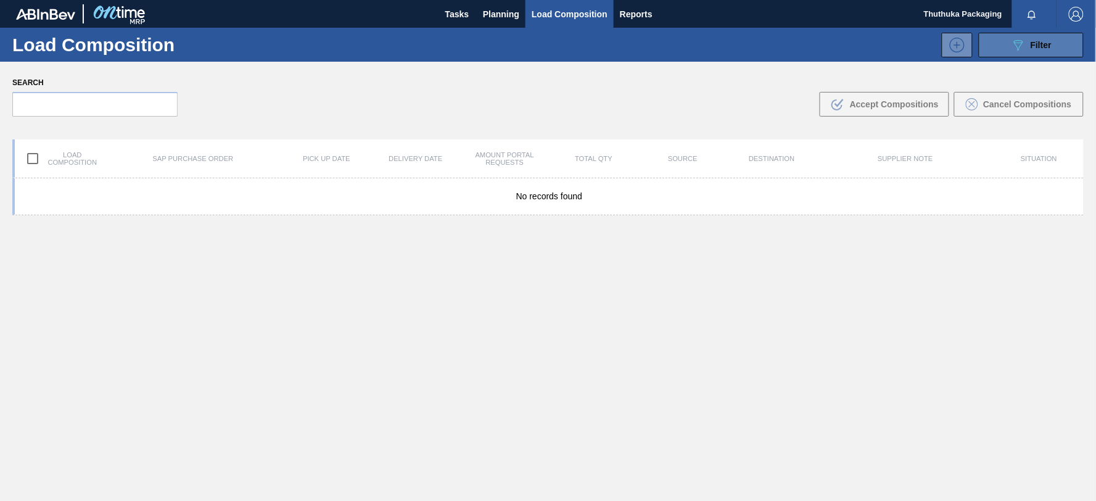
click at [996, 37] on button "089F7B8B-B2A5-4AFE-B5C0-19BA573D28AC Filter" at bounding box center [1031, 45] width 105 height 25
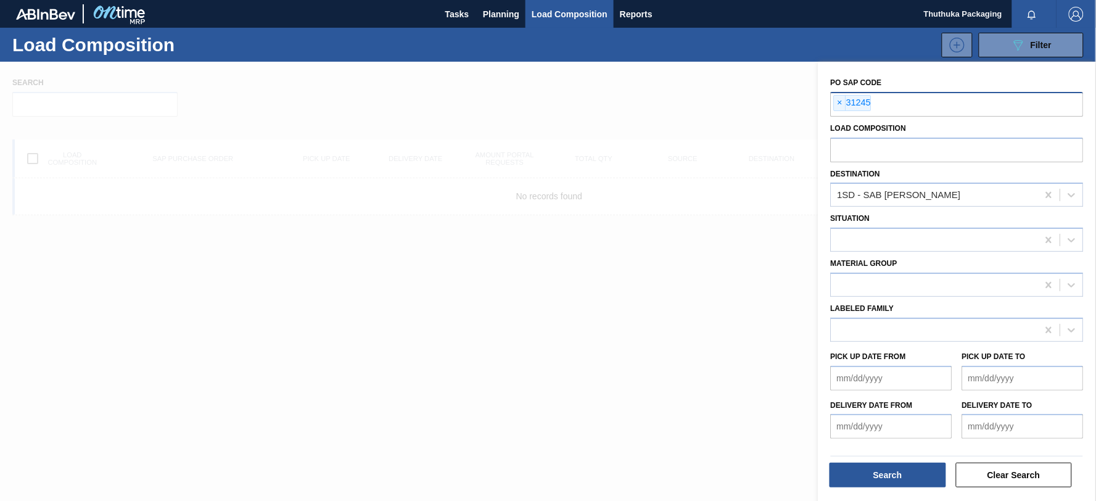
click at [873, 97] on input "text" at bounding box center [997, 103] width 253 height 23
click at [861, 102] on input "text" at bounding box center [957, 103] width 253 height 23
type input "31244"
click at [876, 477] on button "Search" at bounding box center [887, 474] width 117 height 25
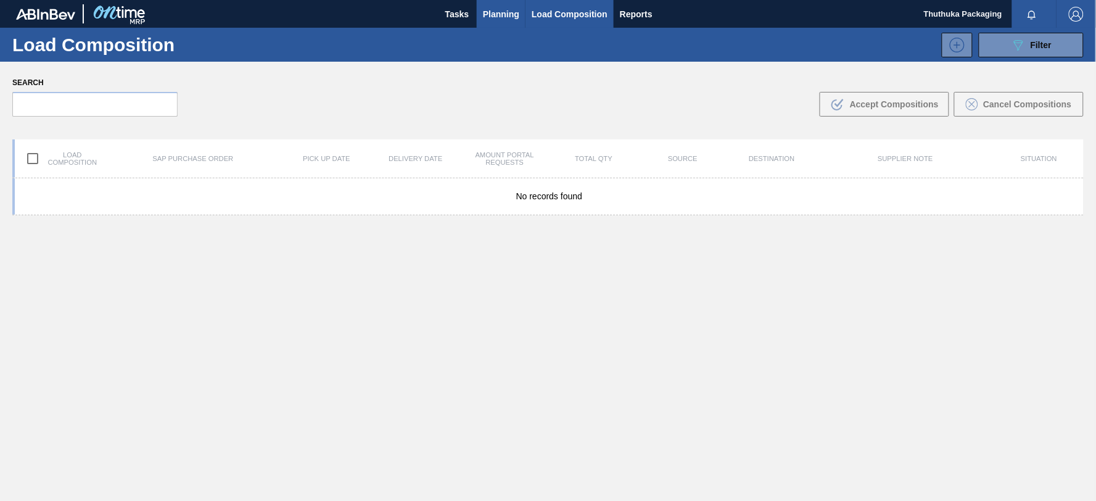
click at [495, 8] on span "Planning" at bounding box center [501, 14] width 36 height 15
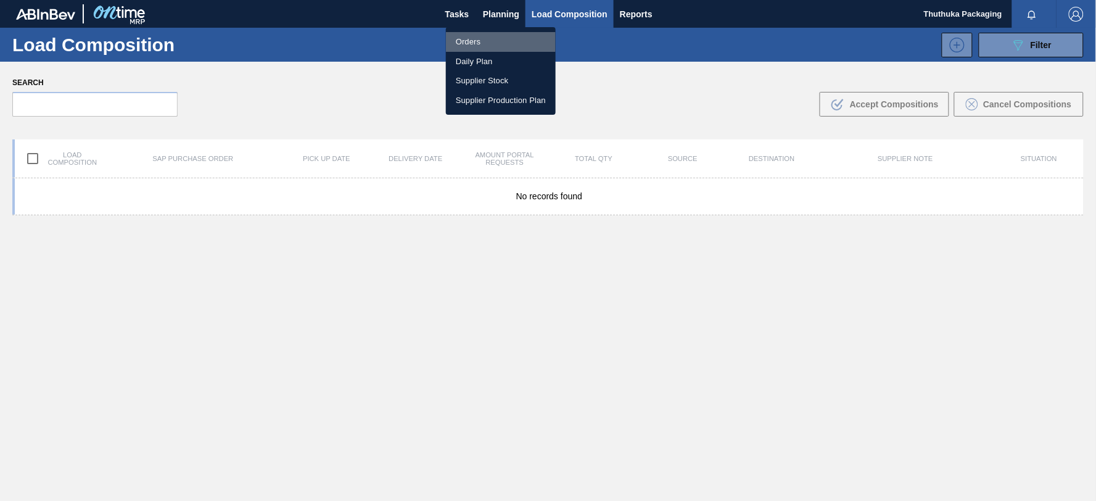
click at [478, 42] on li "Orders" at bounding box center [501, 42] width 110 height 20
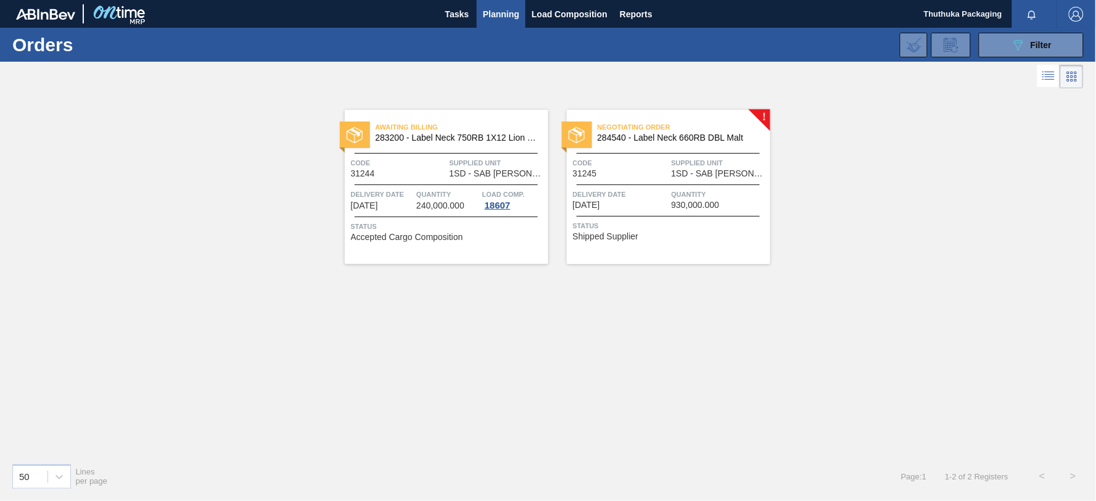
click at [618, 204] on div "Delivery Date [DATE]" at bounding box center [621, 199] width 96 height 22
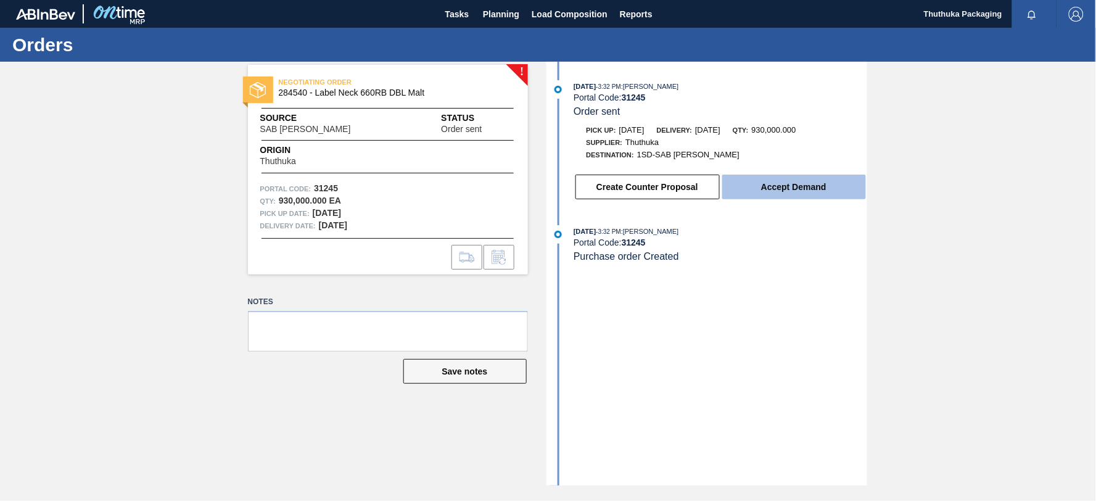
click at [780, 189] on button "Accept Demand" at bounding box center [794, 187] width 144 height 25
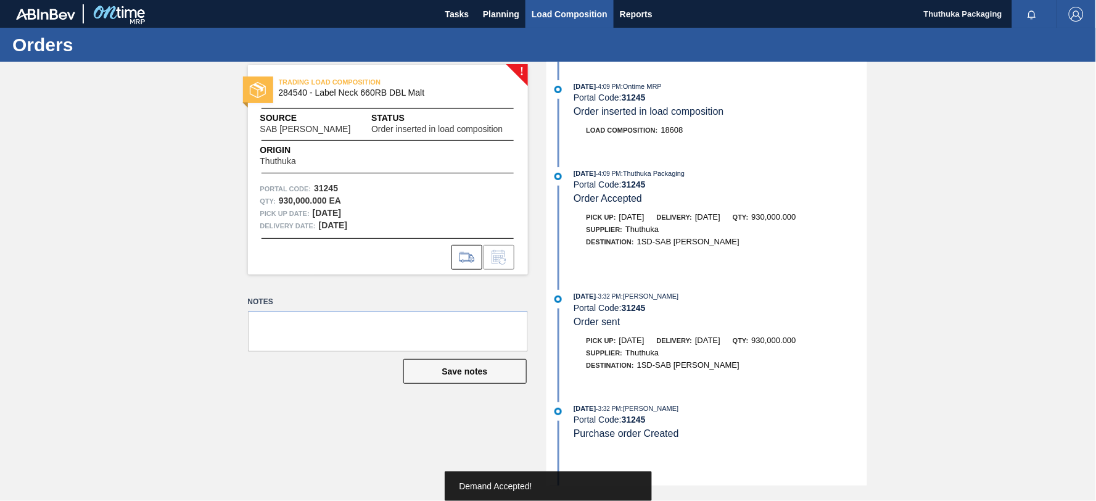
click at [574, 10] on span "Load Composition" at bounding box center [570, 14] width 76 height 15
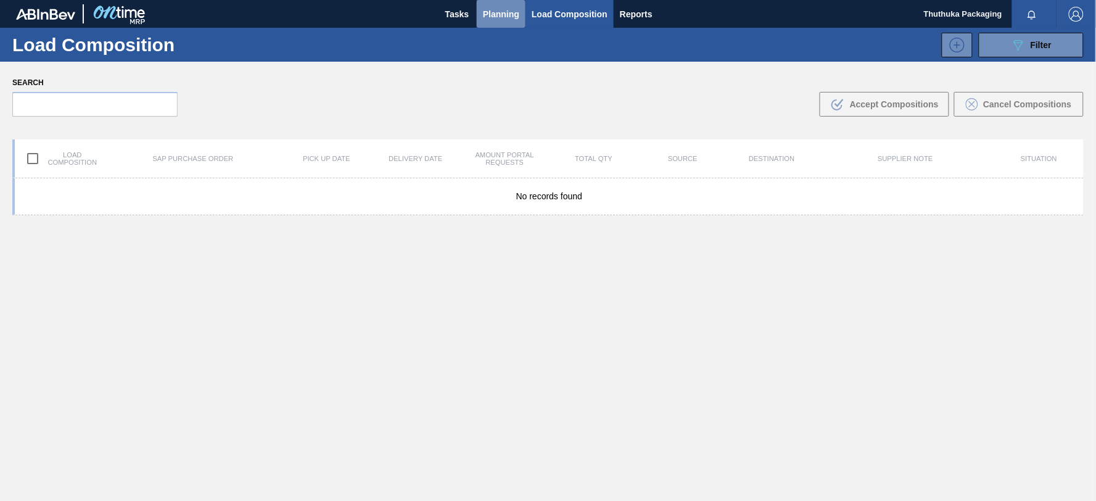
click at [507, 8] on span "Planning" at bounding box center [501, 14] width 36 height 15
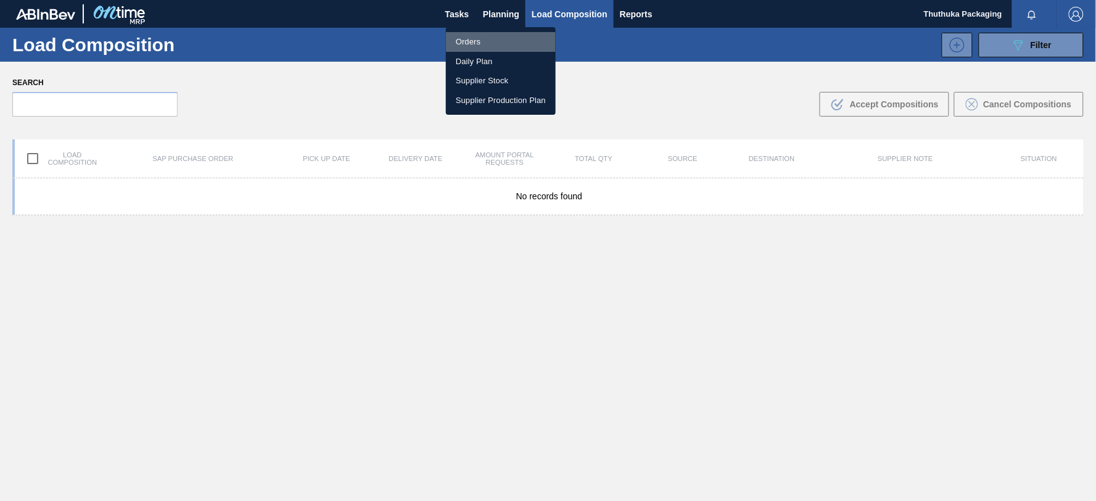
click at [483, 45] on li "Orders" at bounding box center [501, 42] width 110 height 20
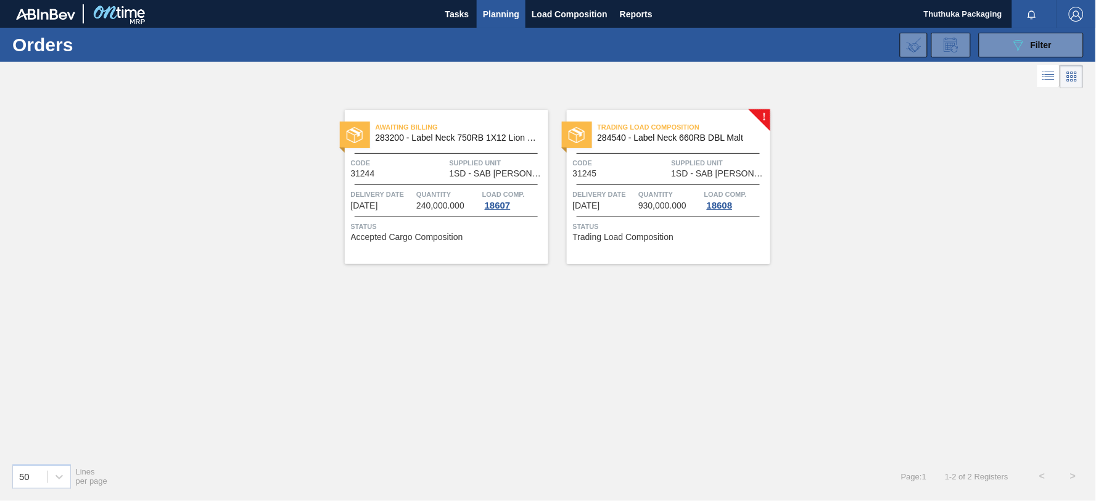
click at [632, 202] on div "Delivery Date [DATE]" at bounding box center [604, 199] width 63 height 22
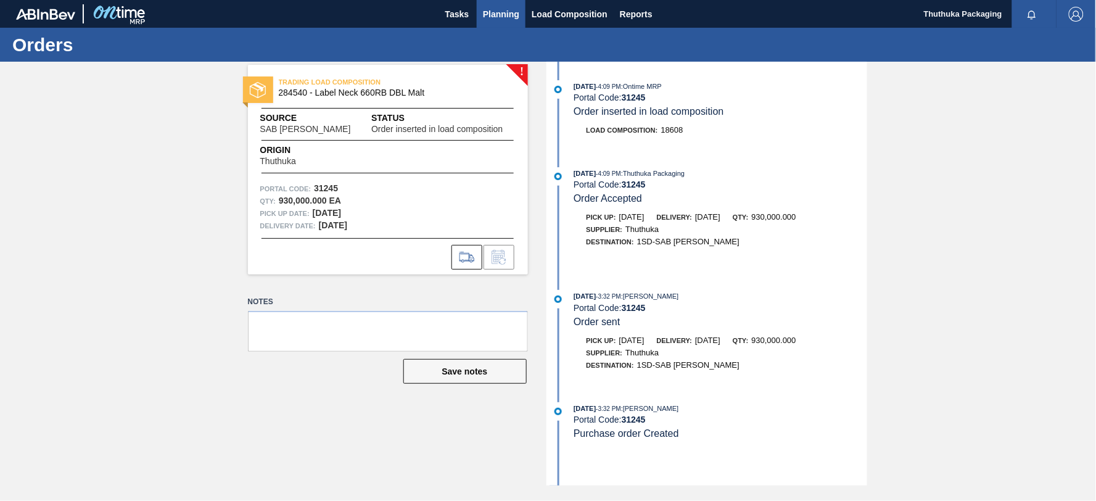
click at [493, 14] on span "Planning" at bounding box center [501, 14] width 36 height 15
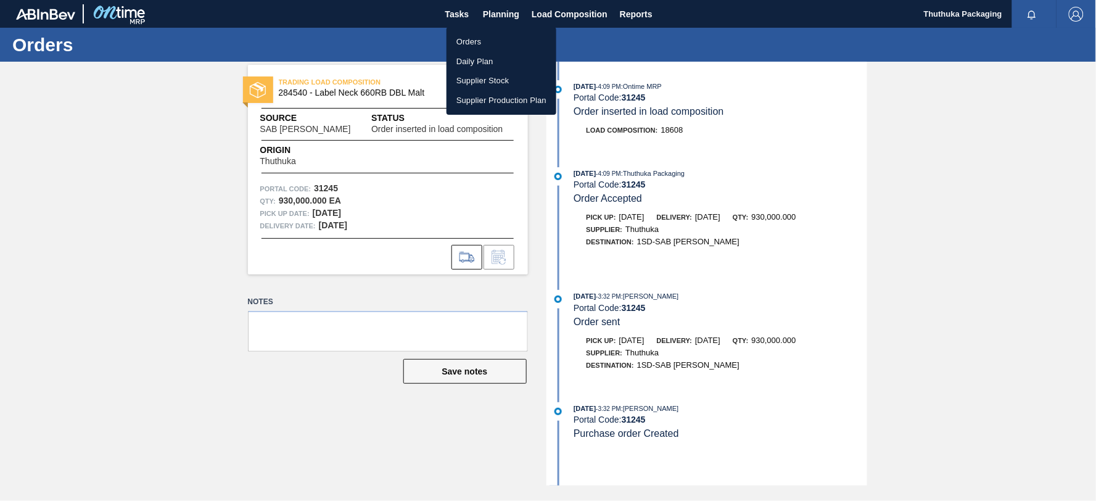
click at [475, 41] on li "Orders" at bounding box center [501, 42] width 110 height 20
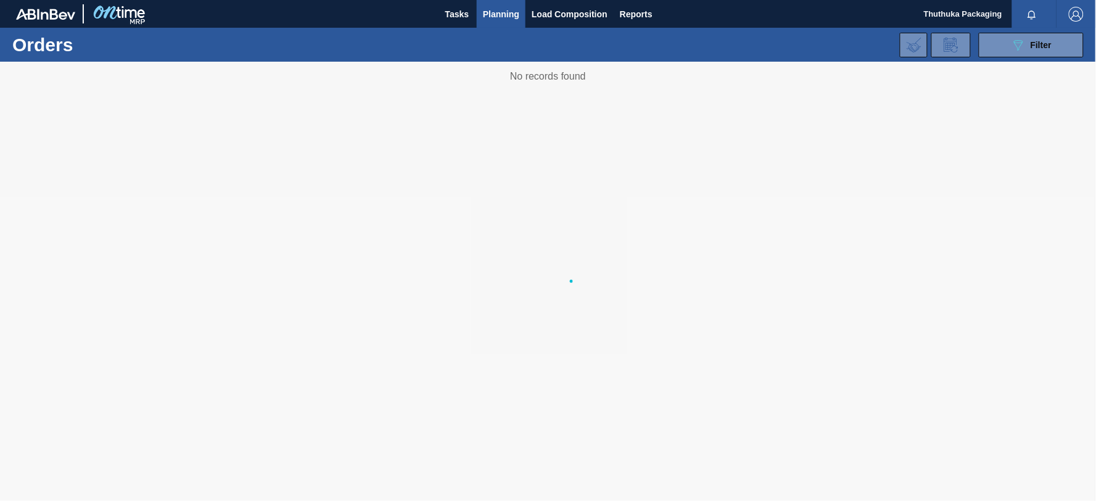
click at [475, 41] on div "089F7B8B-B2A5-4AFE-B5C0-19BA573D28AC Filter Portal Order Code × 31244 × 31245 P…" at bounding box center [641, 45] width 895 height 37
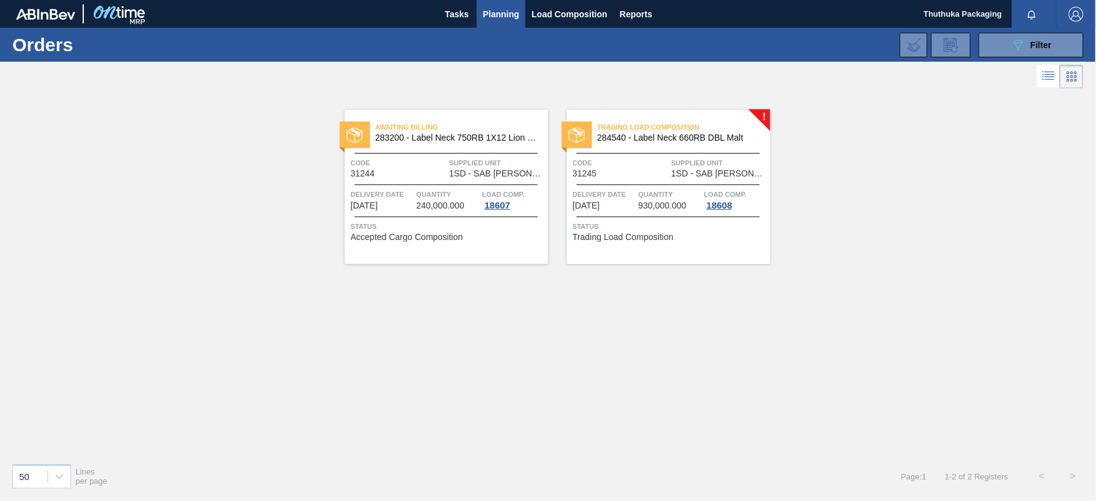
click at [439, 150] on div "Awaiting Billing 283200 - Label Neck 750RB 1X12 Lion Pinc 2022 Code 31244 Suppl…" at bounding box center [446, 187] width 203 height 154
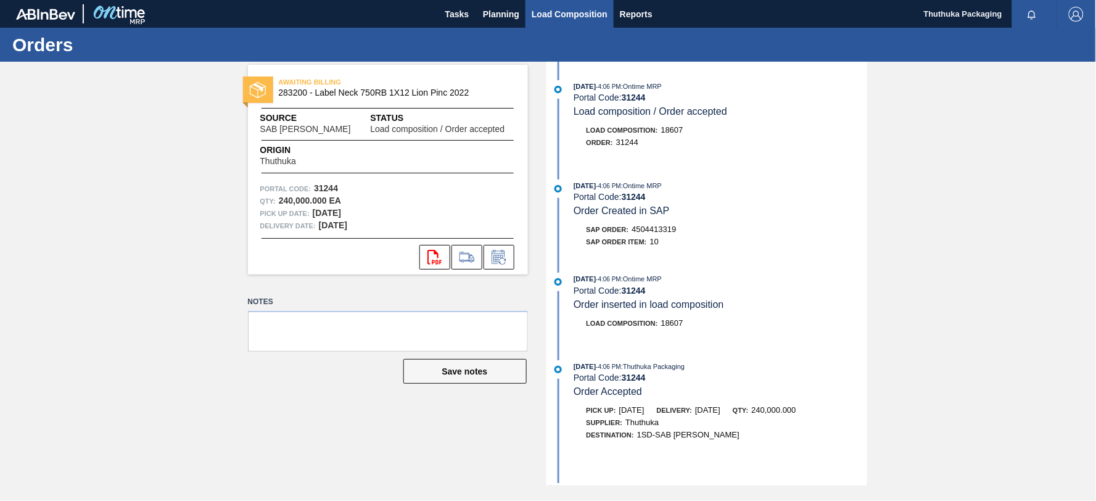
click at [552, 16] on span "Load Composition" at bounding box center [570, 14] width 76 height 15
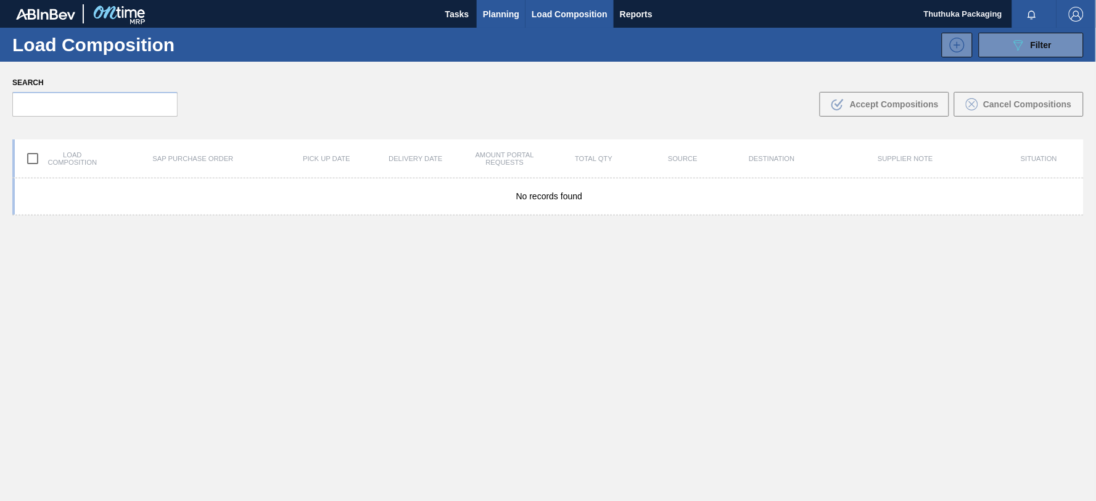
click at [494, 10] on span "Planning" at bounding box center [501, 14] width 36 height 15
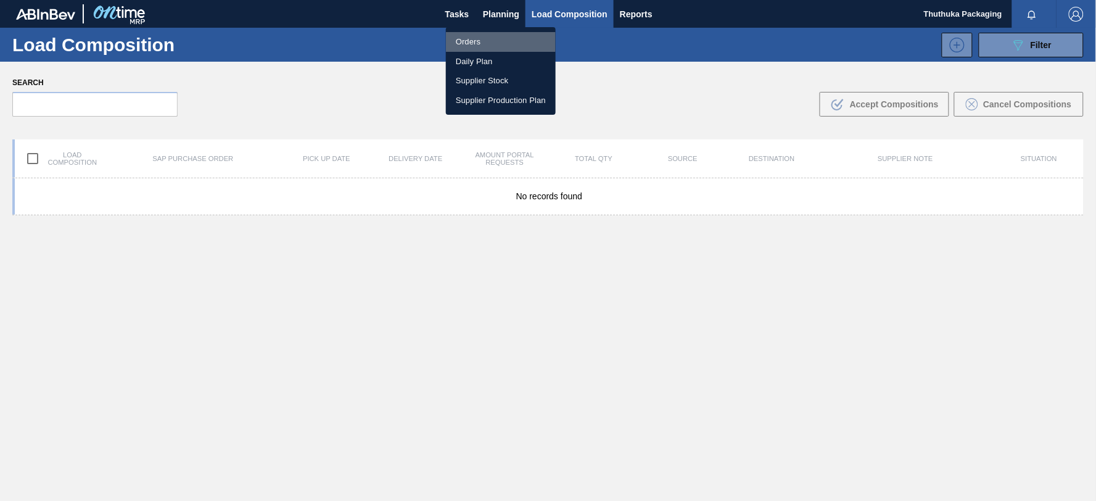
click at [470, 43] on li "Orders" at bounding box center [501, 42] width 110 height 20
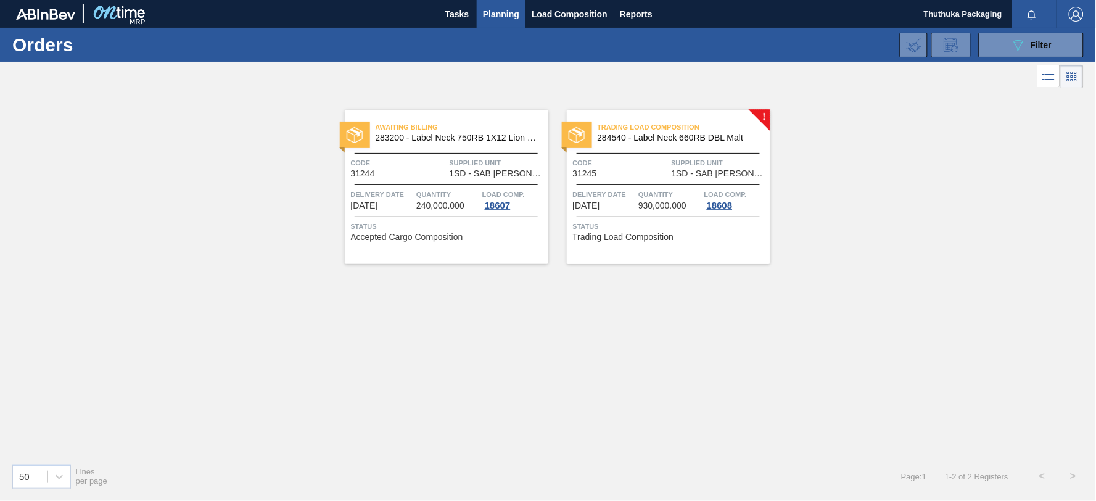
click at [461, 169] on span "1SD - SAB [PERSON_NAME]" at bounding box center [498, 173] width 96 height 9
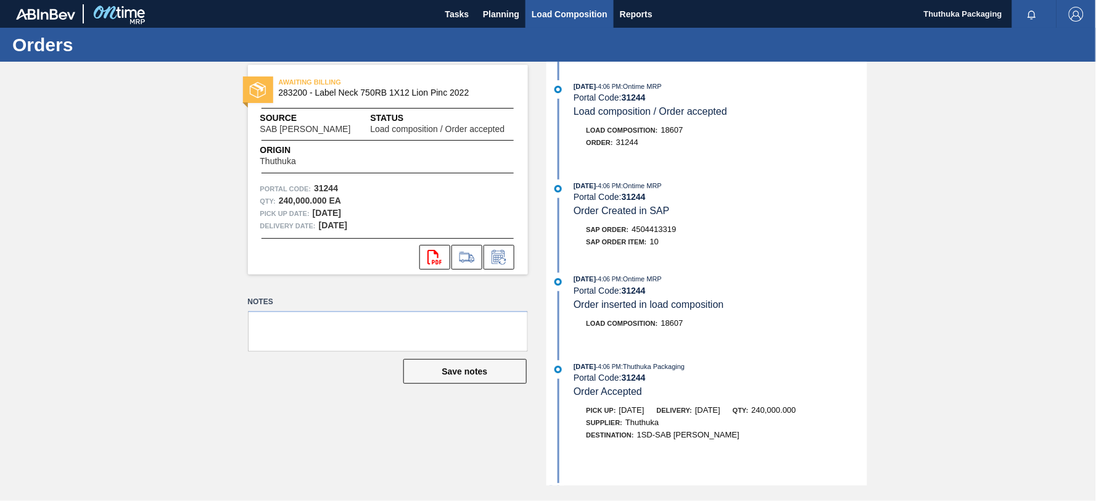
click at [572, 10] on span "Load Composition" at bounding box center [570, 14] width 76 height 15
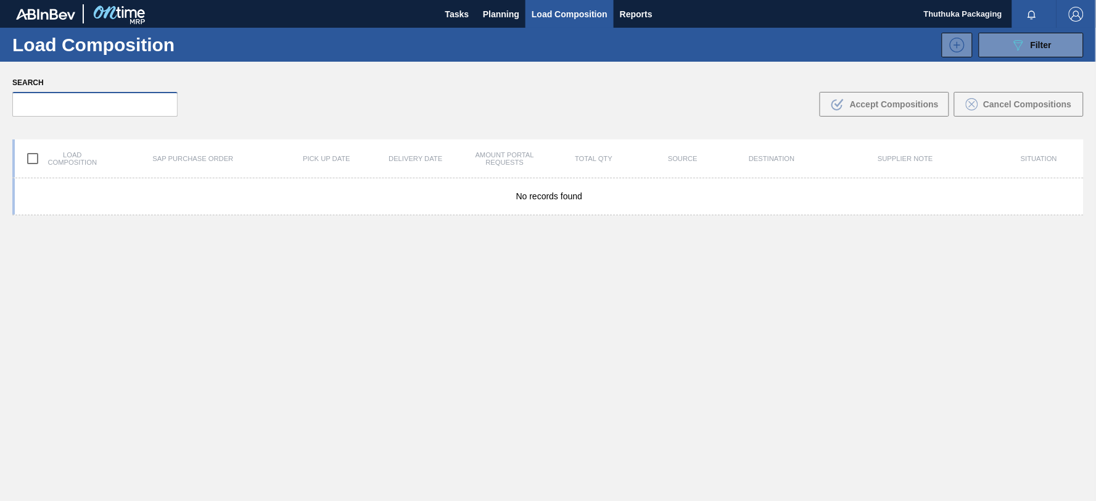
click at [64, 102] on input "text" at bounding box center [94, 104] width 165 height 25
type input "18607"
click at [32, 155] on input "checkbox" at bounding box center [33, 159] width 26 height 26
click at [233, 126] on div "Search 18607 .b{fill:var(--color-action-default)} Accept Compositions Cancel Co…" at bounding box center [548, 95] width 1096 height 67
click at [50, 99] on input "18607" at bounding box center [94, 104] width 165 height 25
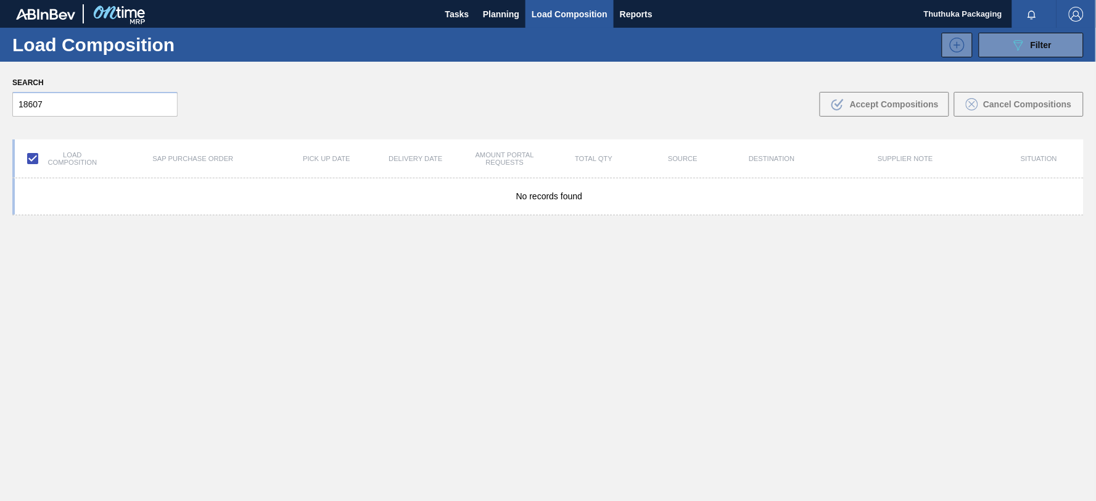
click at [34, 156] on input "checkbox" at bounding box center [33, 159] width 26 height 26
checkbox input "false"
click at [1007, 43] on button "089F7B8B-B2A5-4AFE-B5C0-19BA573D28AC Filter" at bounding box center [1031, 45] width 105 height 25
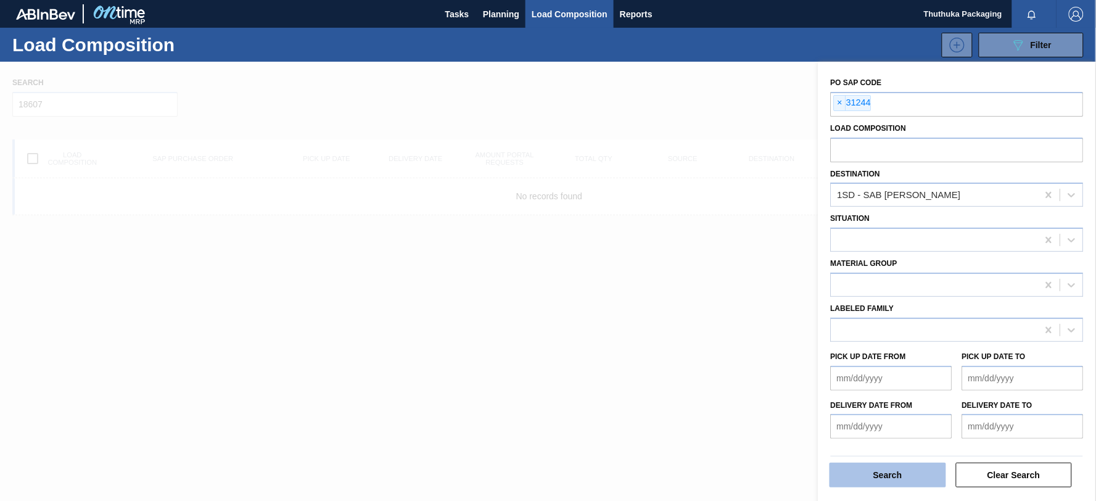
click at [879, 475] on button "Search" at bounding box center [887, 474] width 117 height 25
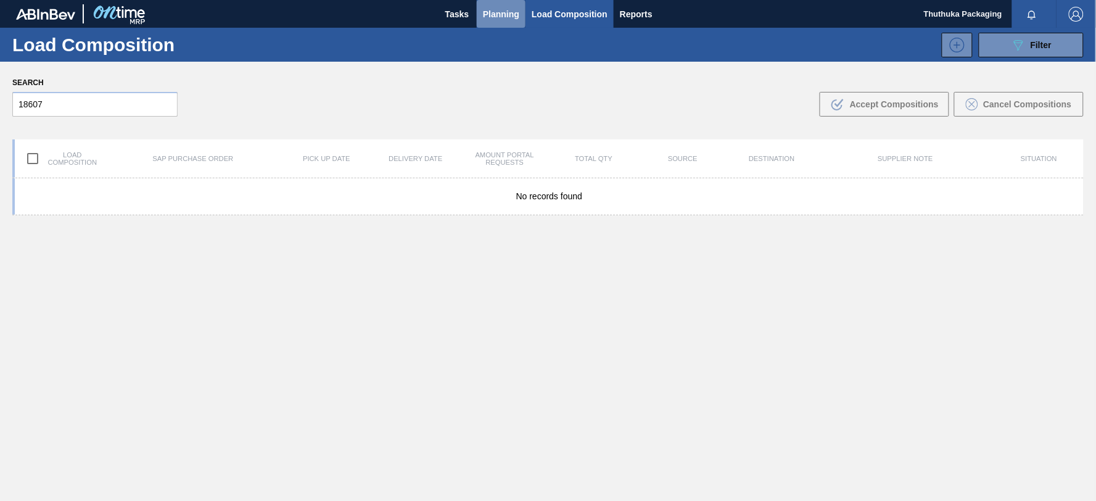
click at [502, 9] on span "Planning" at bounding box center [501, 14] width 36 height 15
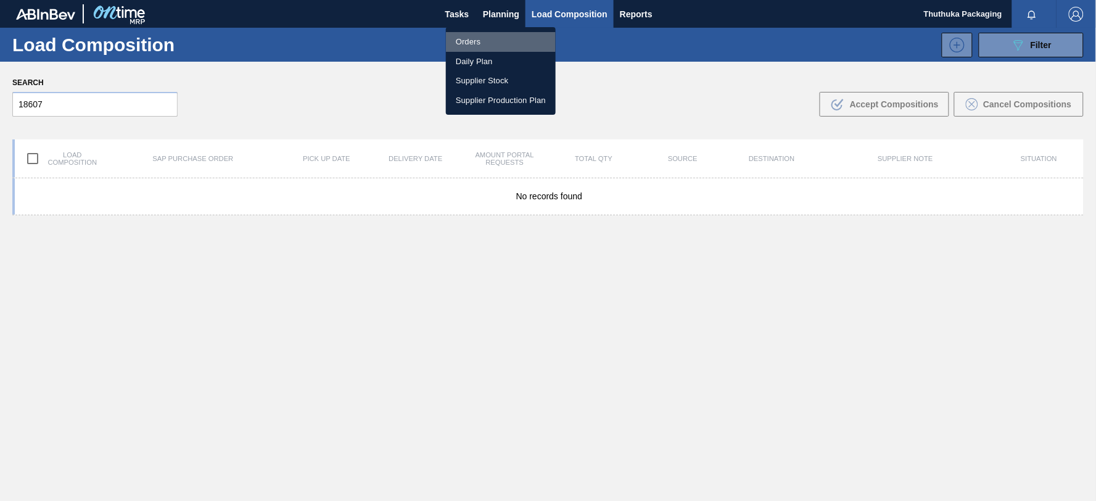
click at [481, 38] on li "Orders" at bounding box center [501, 42] width 110 height 20
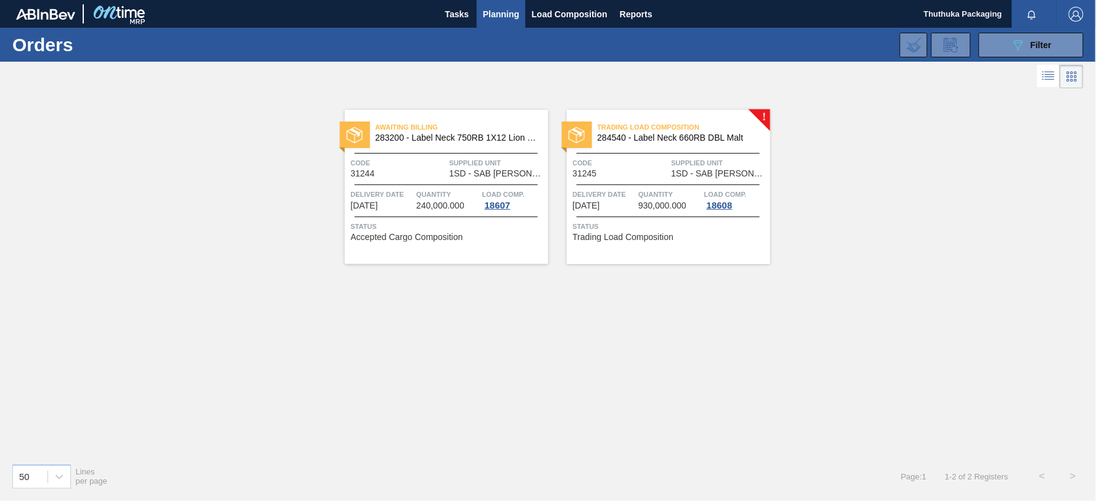
click at [410, 170] on div "Code 31244" at bounding box center [399, 168] width 96 height 22
